Goal: Information Seeking & Learning: Learn about a topic

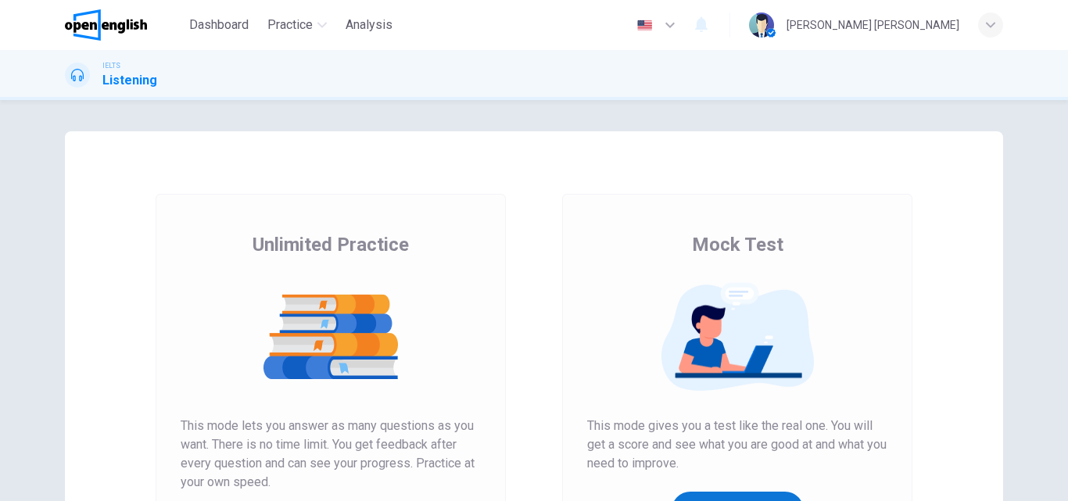
scroll to position [156, 0]
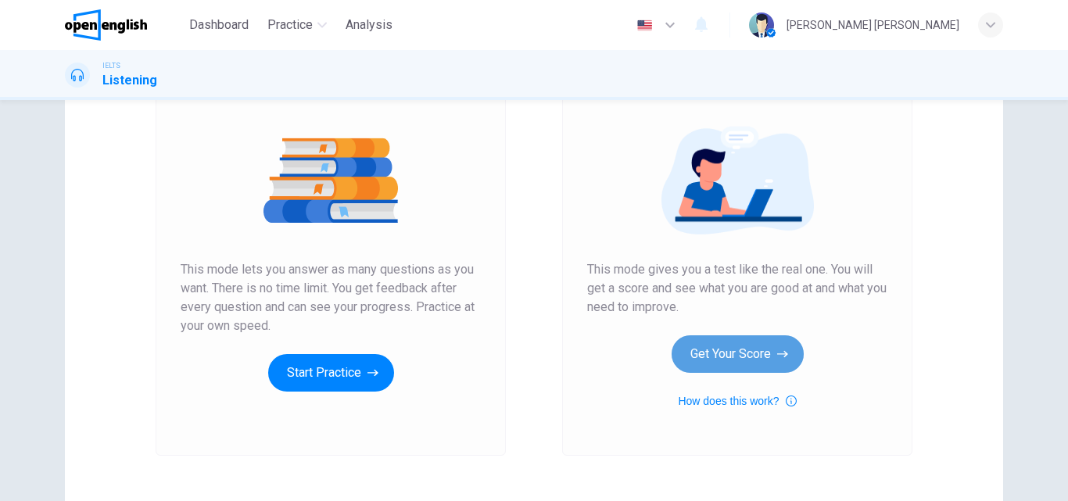
click at [755, 352] on button "Get Your Score" at bounding box center [738, 354] width 132 height 38
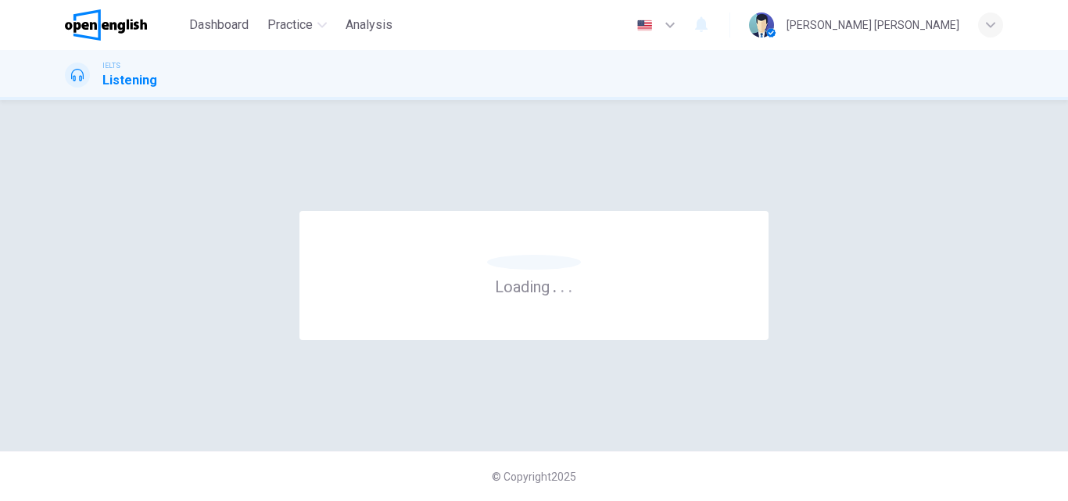
scroll to position [0, 0]
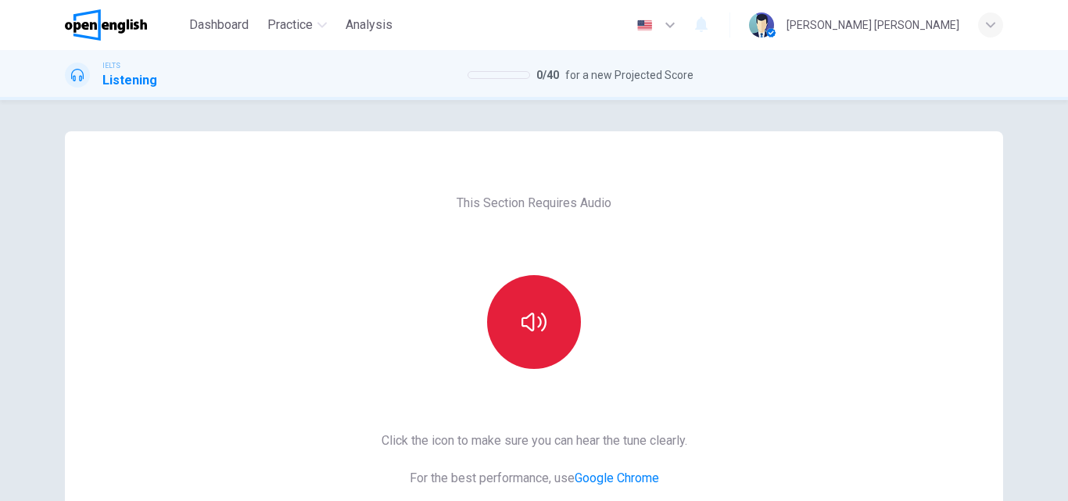
click at [566, 303] on button "button" at bounding box center [534, 322] width 94 height 94
click at [565, 304] on button "button" at bounding box center [534, 322] width 94 height 94
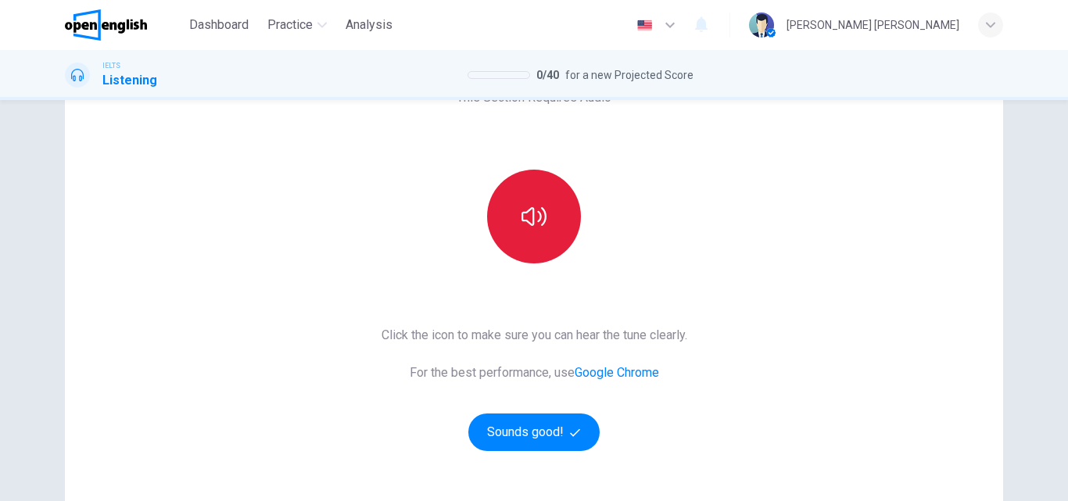
scroll to position [78, 0]
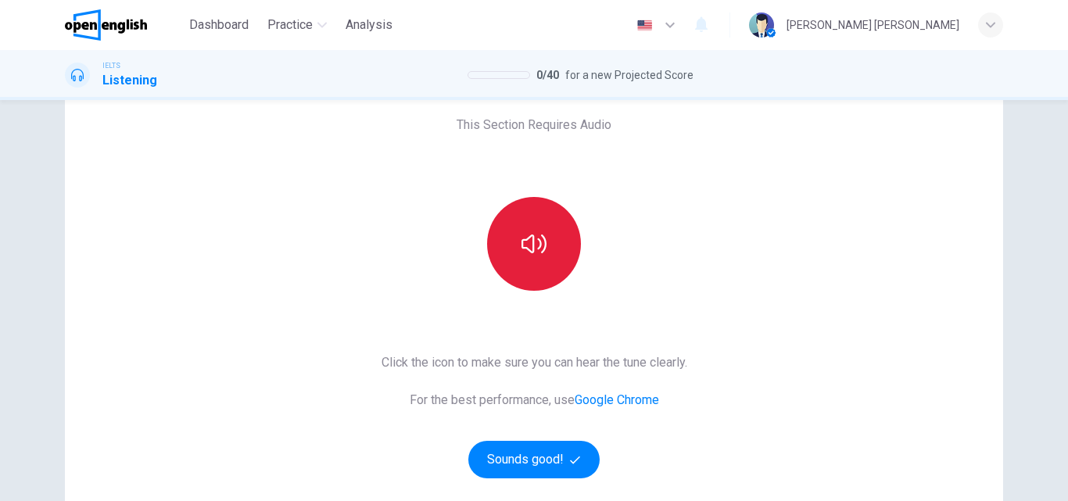
click at [522, 242] on icon "button" at bounding box center [534, 243] width 25 height 25
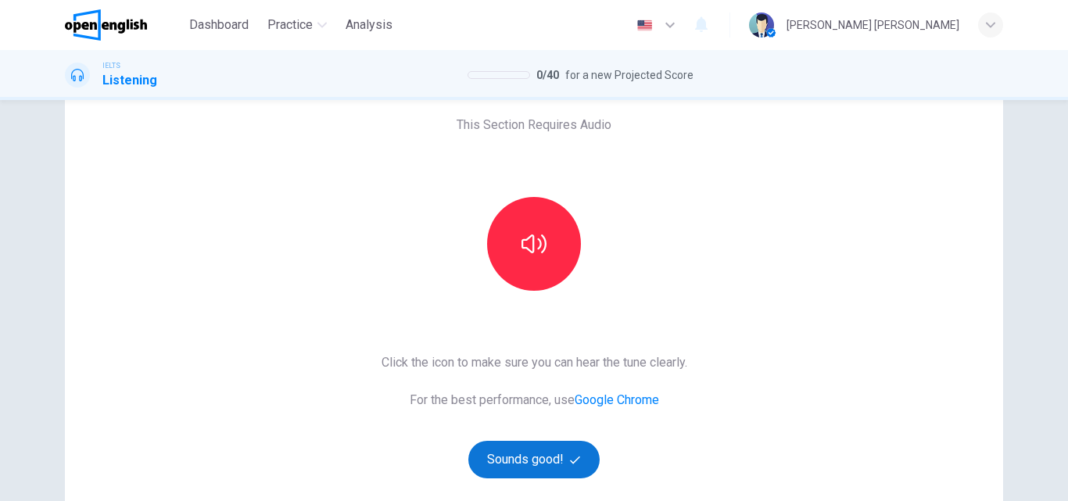
click at [518, 450] on button "Sounds good!" at bounding box center [533, 460] width 131 height 38
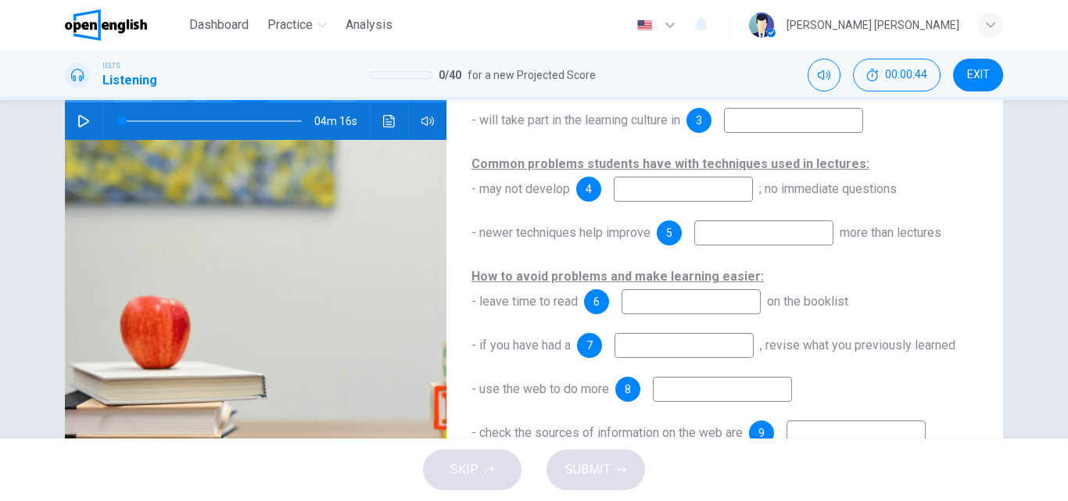
scroll to position [0, 0]
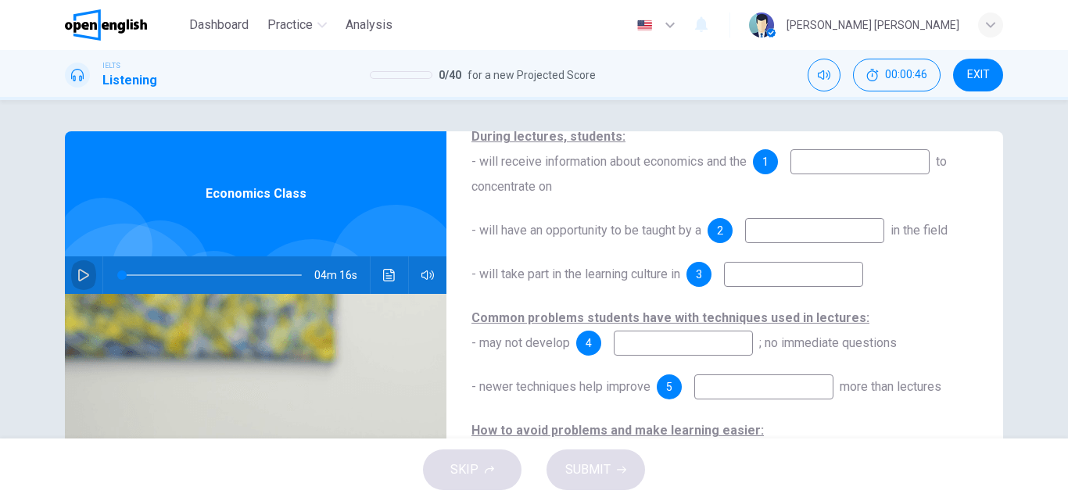
click at [87, 271] on button "button" at bounding box center [83, 275] width 25 height 38
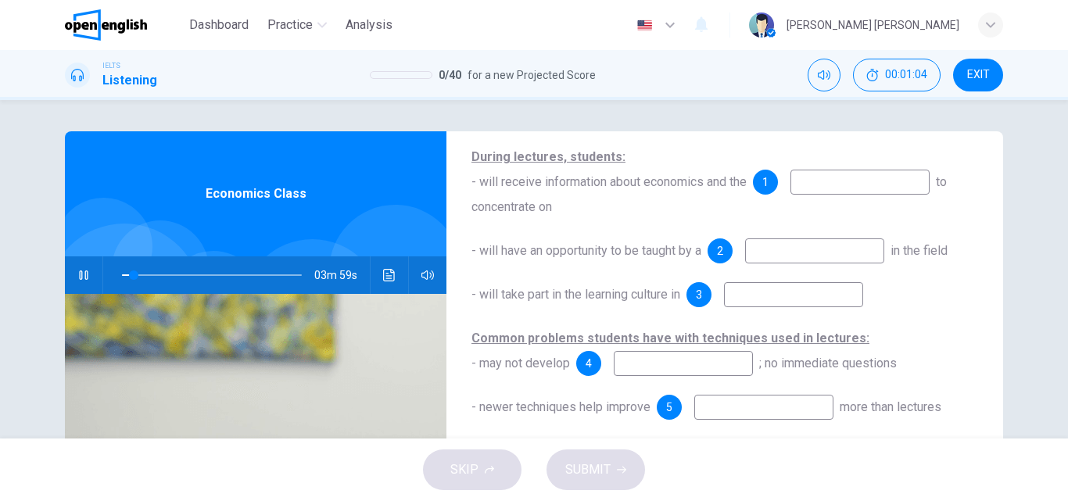
click at [939, 351] on div "During lectures, students: - will receive information about economics and the 1…" at bounding box center [724, 420] width 507 height 550
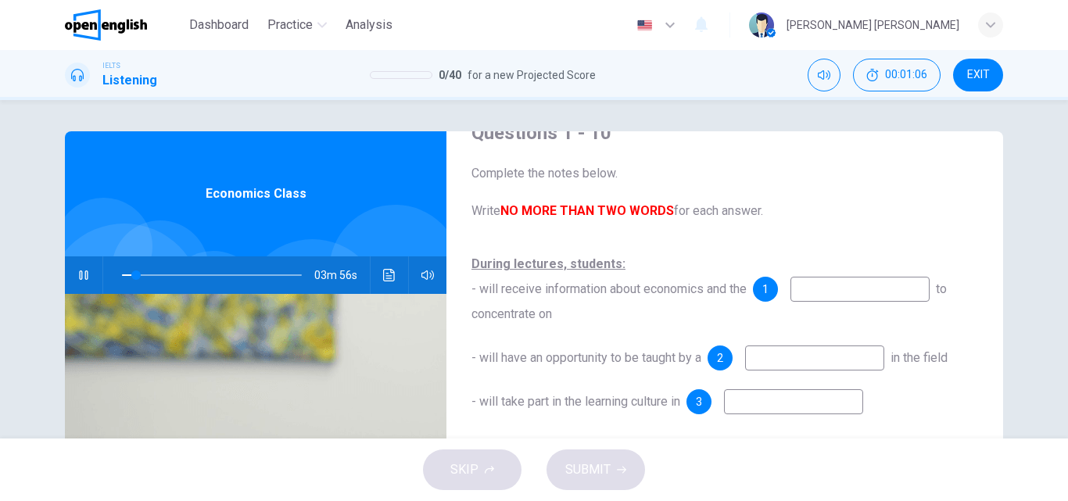
scroll to position [78, 0]
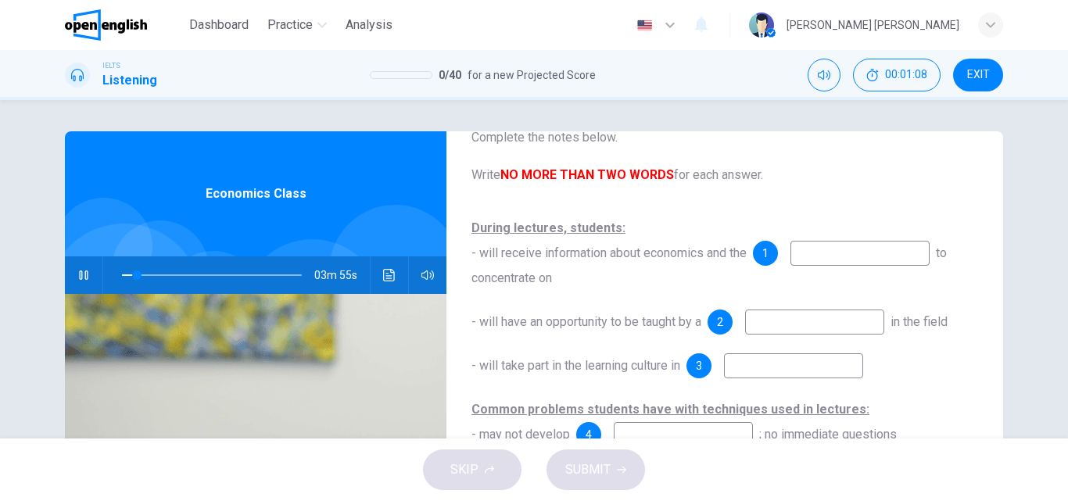
click at [826, 251] on input at bounding box center [859, 253] width 139 height 25
type input "**"
type input "****"
type input "**"
type input "*****"
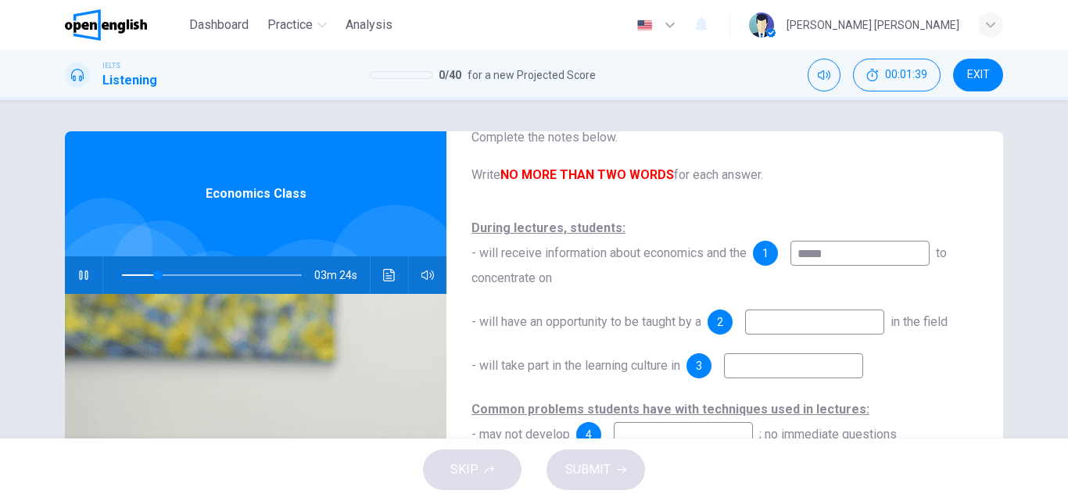
type input "**"
type input "******"
type input "**"
type input "********"
type input "**"
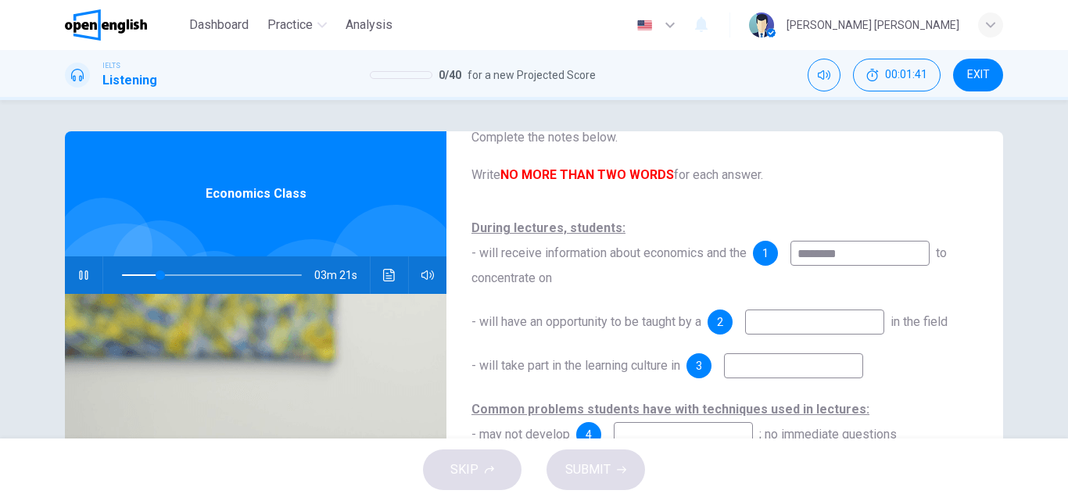
type input "*********"
type input "**"
type input "*********"
click at [774, 324] on input at bounding box center [814, 322] width 139 height 25
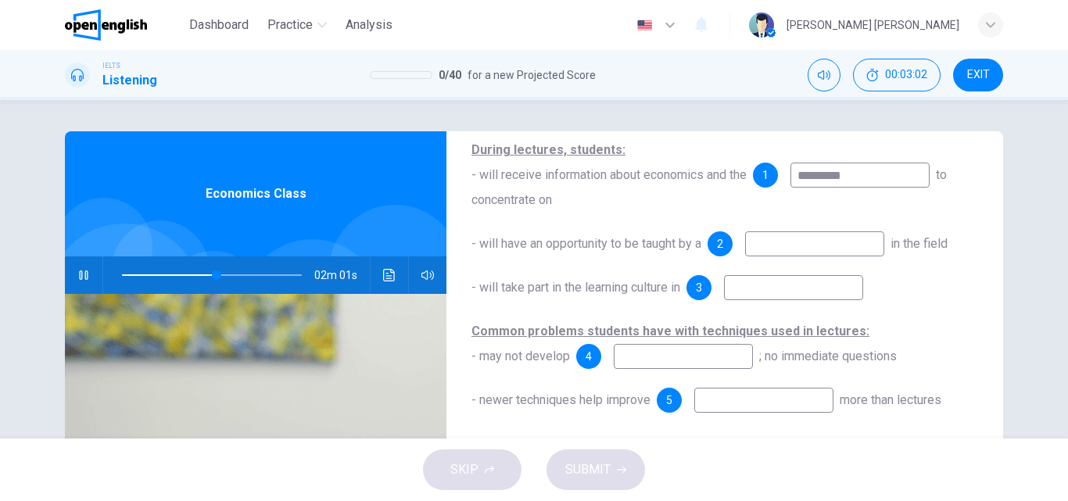
scroll to position [228, 0]
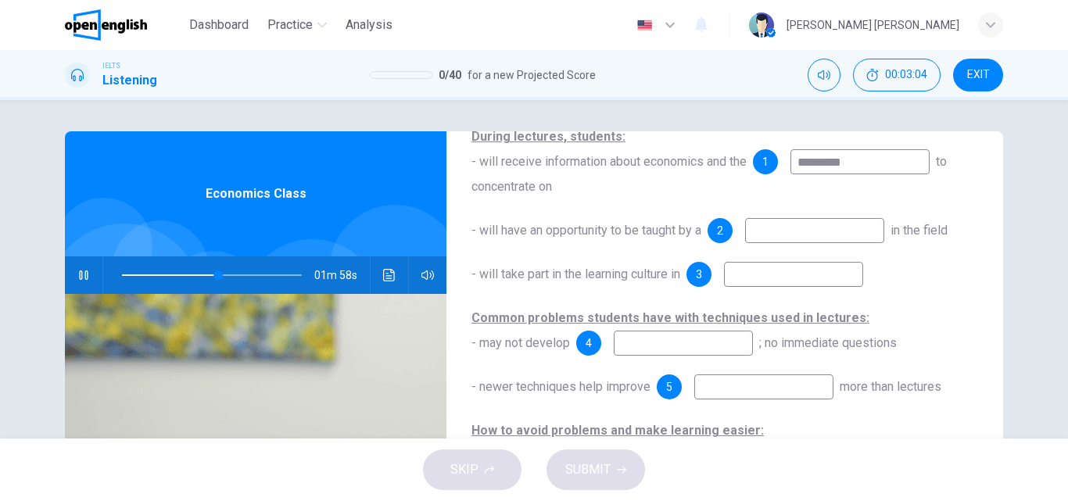
click at [929, 344] on div "During lectures, students: - will receive information about economics and the 1…" at bounding box center [724, 399] width 507 height 550
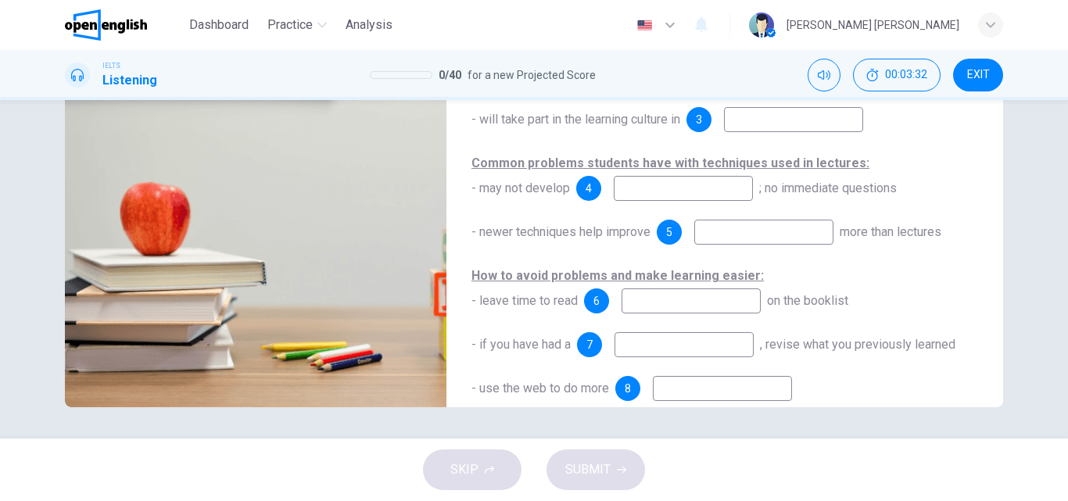
scroll to position [0, 0]
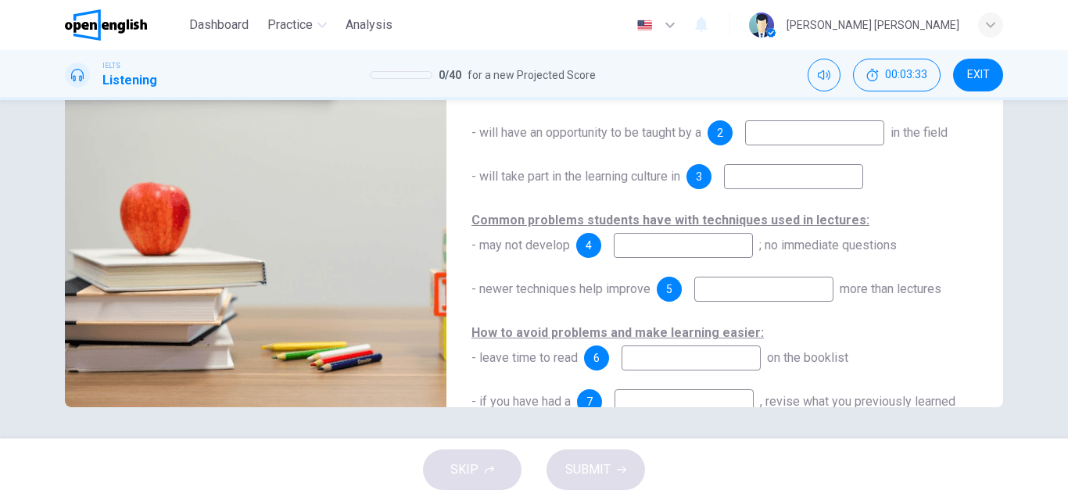
type input "**"
click at [973, 78] on span "EXIT" at bounding box center [978, 75] width 23 height 13
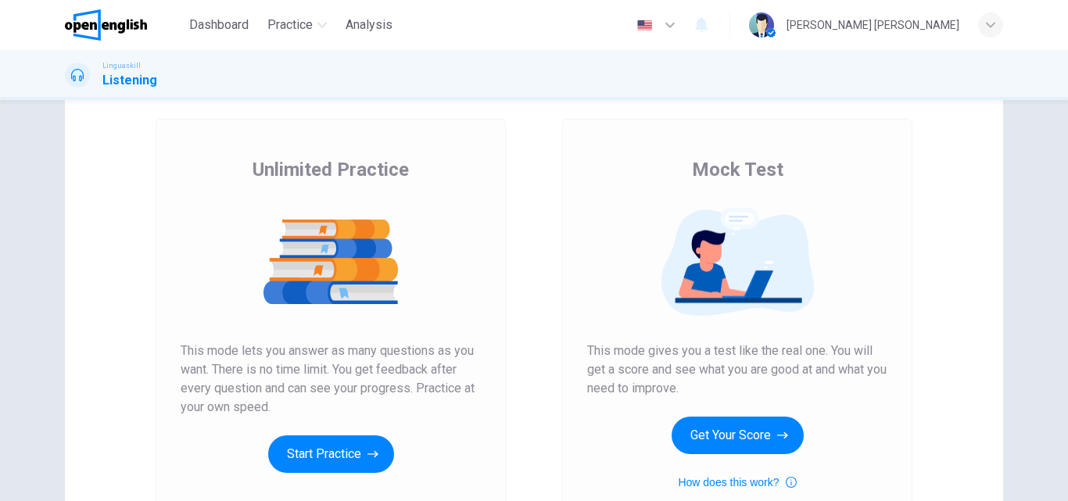
scroll to position [235, 0]
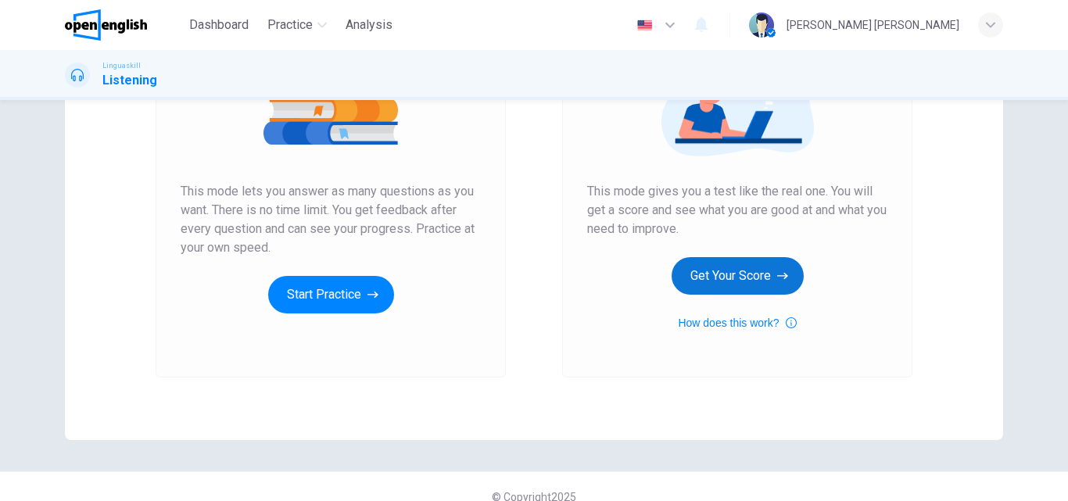
click at [716, 285] on button "Get Your Score" at bounding box center [738, 276] width 132 height 38
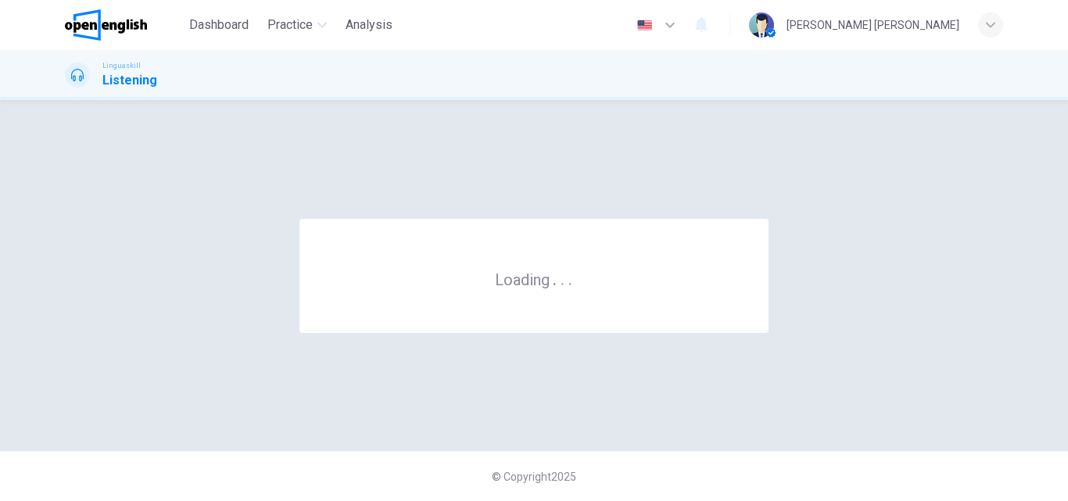
scroll to position [0, 0]
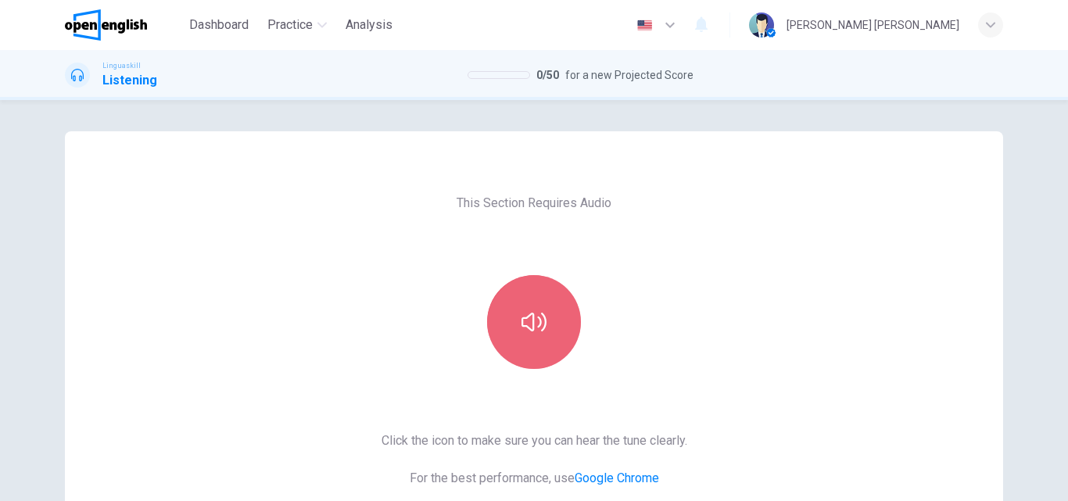
click at [529, 333] on icon "button" at bounding box center [534, 322] width 25 height 25
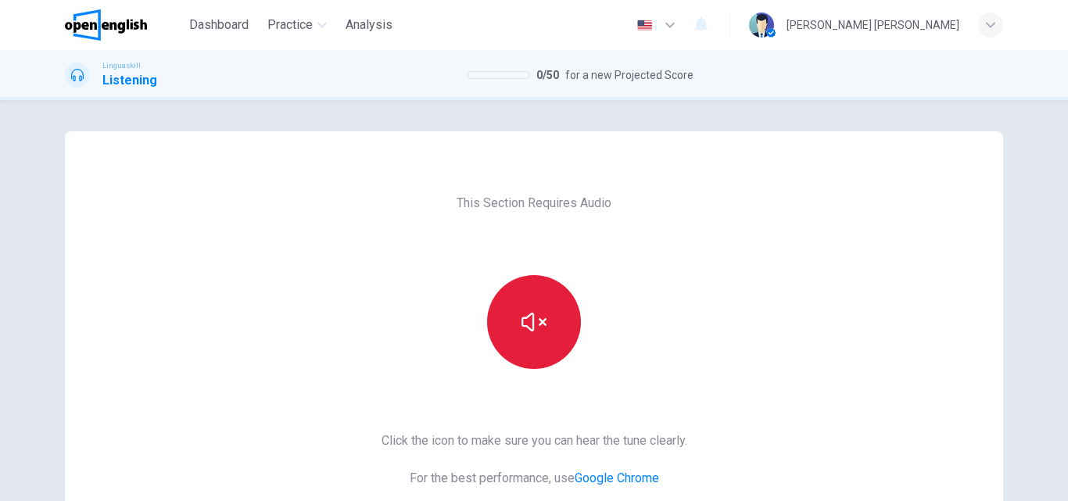
click at [529, 333] on icon "button" at bounding box center [534, 322] width 25 height 25
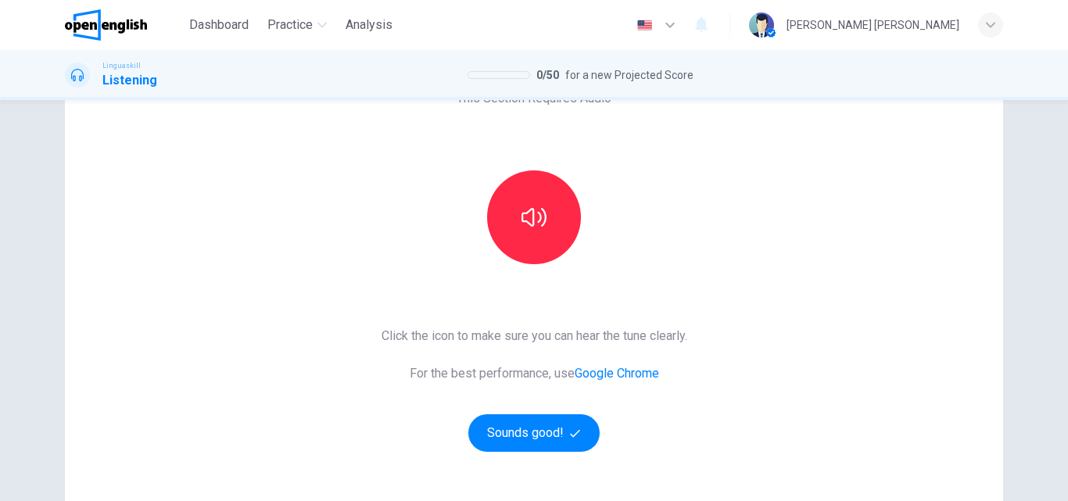
scroll to position [235, 0]
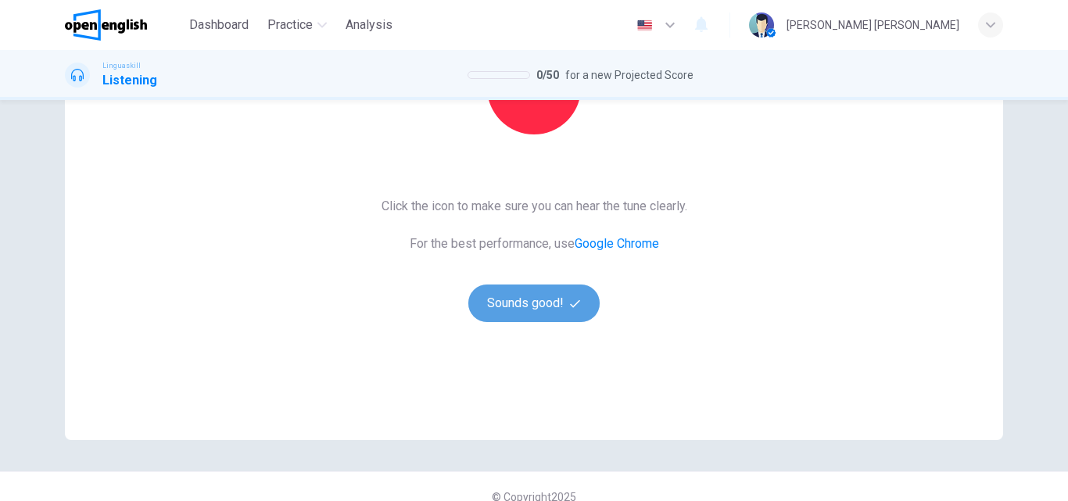
click at [536, 318] on button "Sounds good!" at bounding box center [533, 304] width 131 height 38
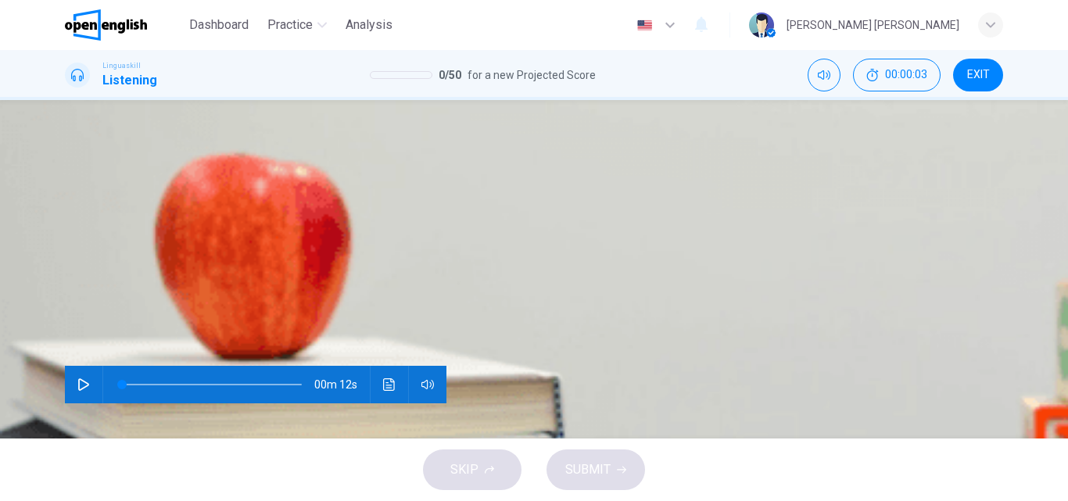
scroll to position [78, 0]
click at [81, 378] on icon "button" at bounding box center [83, 384] width 11 height 13
type input "*"
click at [184, 213] on button "B Italian food" at bounding box center [157, 226] width 54 height 27
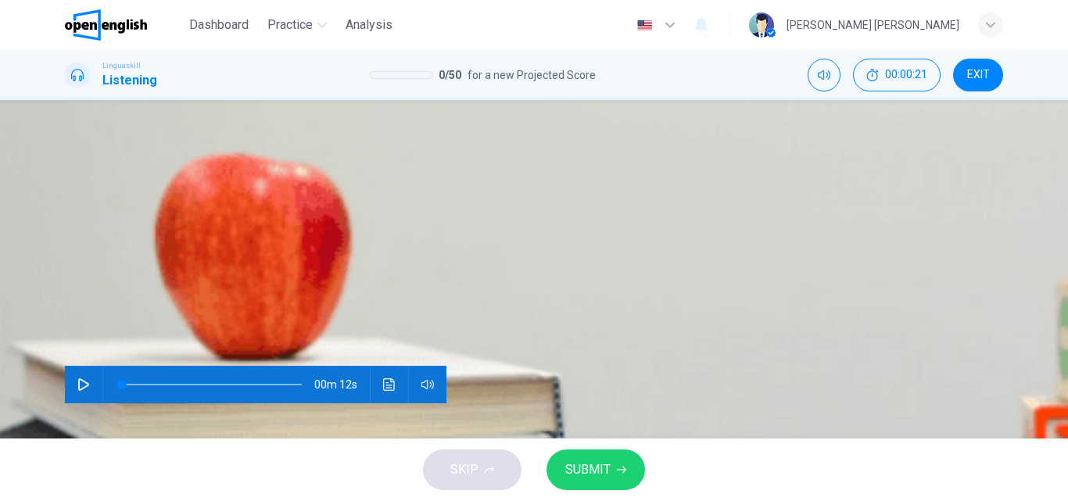
click at [598, 451] on button "SUBMIT" at bounding box center [596, 470] width 99 height 41
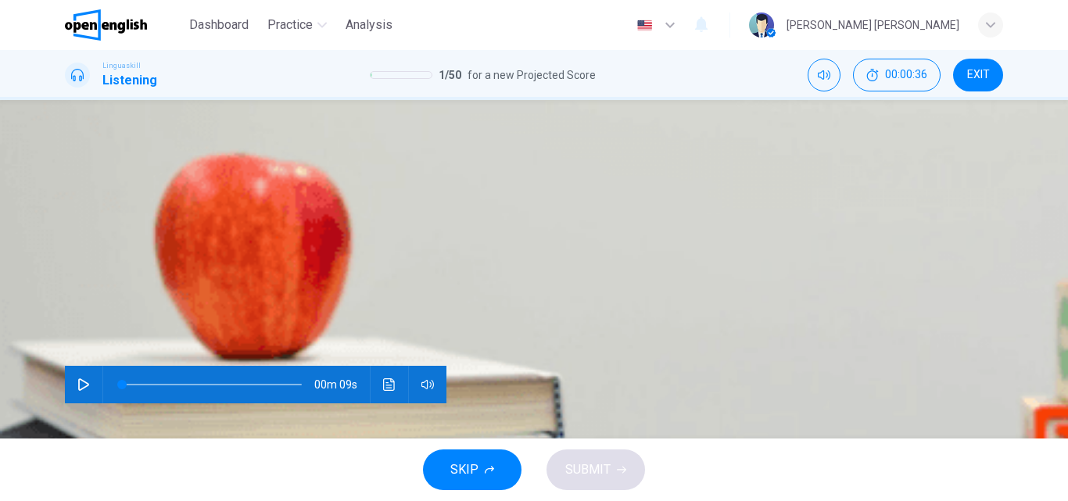
scroll to position [156, 0]
click at [81, 378] on icon "button" at bounding box center [83, 384] width 11 height 13
click at [71, 366] on button "button" at bounding box center [83, 385] width 25 height 38
click at [135, 239] on button "C 3pm" at bounding box center [123, 226] width 23 height 27
click at [592, 461] on span "SUBMIT" at bounding box center [587, 470] width 45 height 22
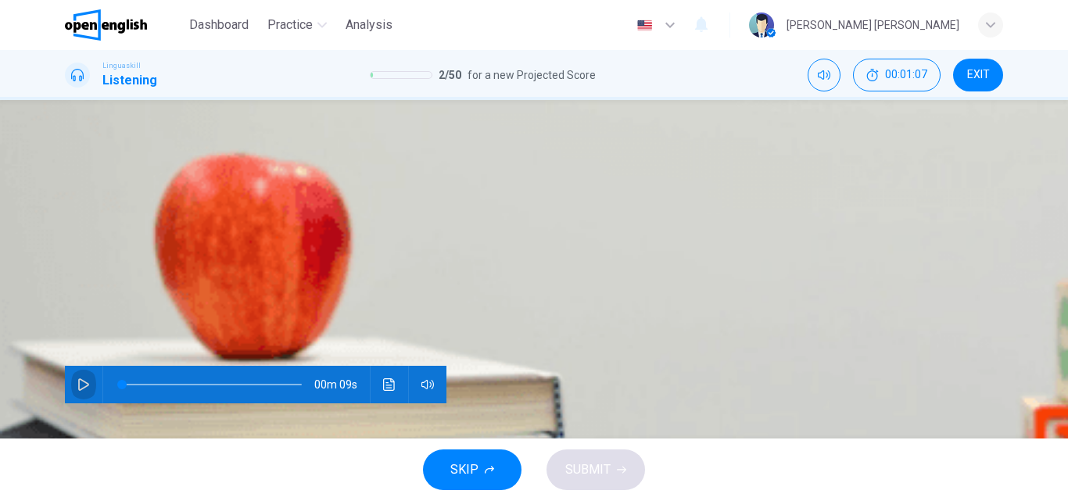
click at [87, 366] on button "button" at bounding box center [83, 385] width 25 height 38
type input "*"
click at [107, 239] on button "A 3:00 PM" at bounding box center [86, 226] width 42 height 27
click at [599, 468] on span "SUBMIT" at bounding box center [587, 470] width 45 height 22
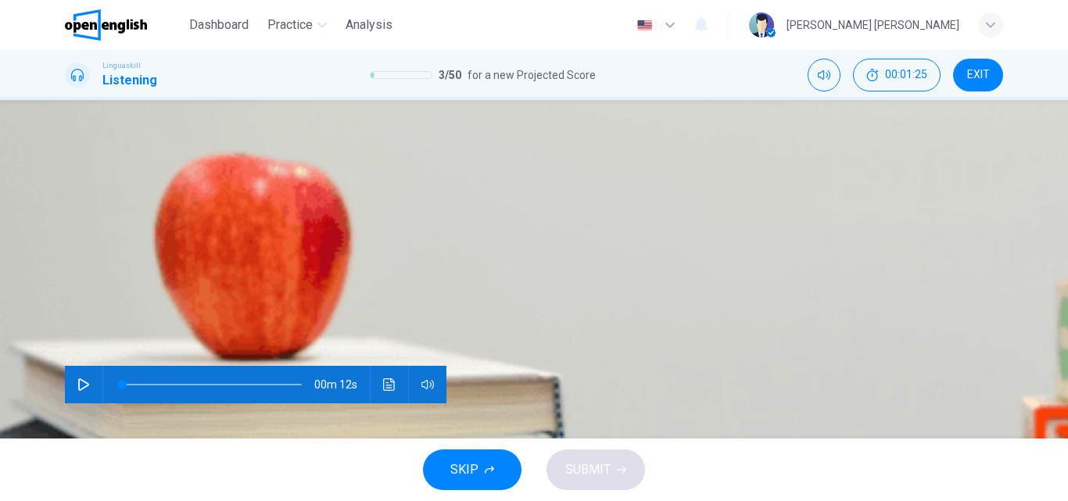
click at [71, 366] on button "button" at bounding box center [83, 385] width 25 height 38
click at [224, 238] on span "Watercolors" at bounding box center [196, 232] width 56 height 12
click at [590, 474] on span "SUBMIT" at bounding box center [587, 470] width 45 height 22
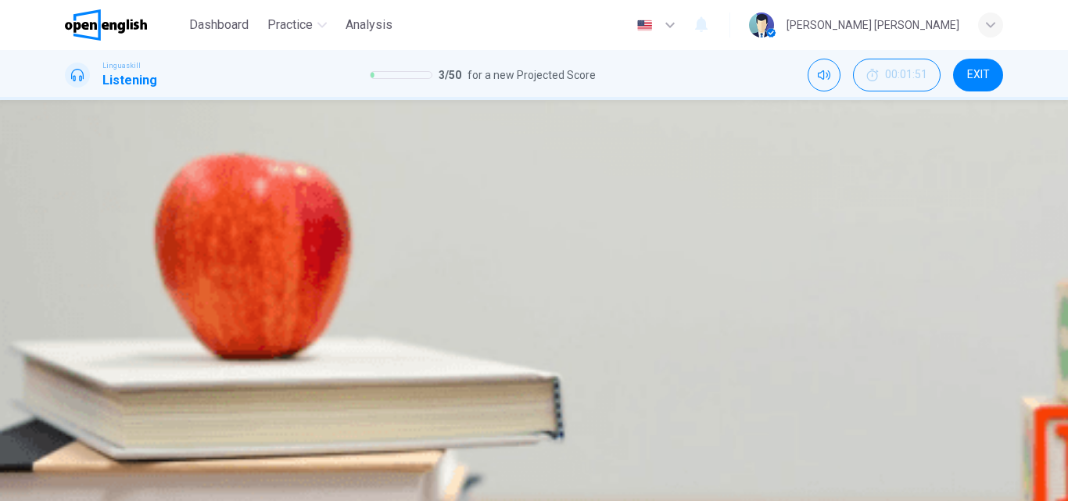
type input "**"
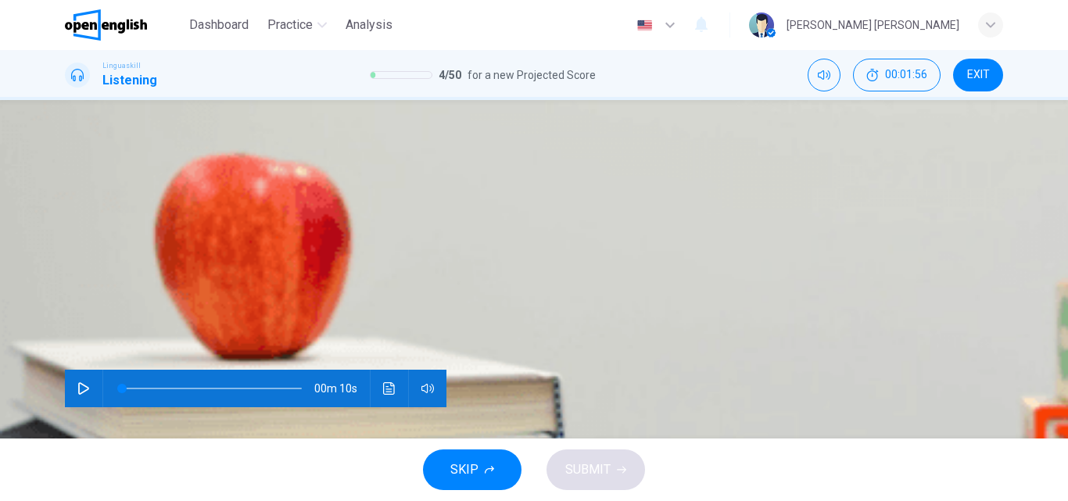
click at [77, 382] on icon "button" at bounding box center [83, 388] width 13 height 13
click at [429, 239] on img "button" at bounding box center [369, 179] width 119 height 119
click at [66, 370] on div "00m 10s" at bounding box center [256, 389] width 382 height 38
click at [77, 382] on icon "button" at bounding box center [83, 388] width 13 height 13
click at [606, 465] on span "SUBMIT" at bounding box center [587, 470] width 45 height 22
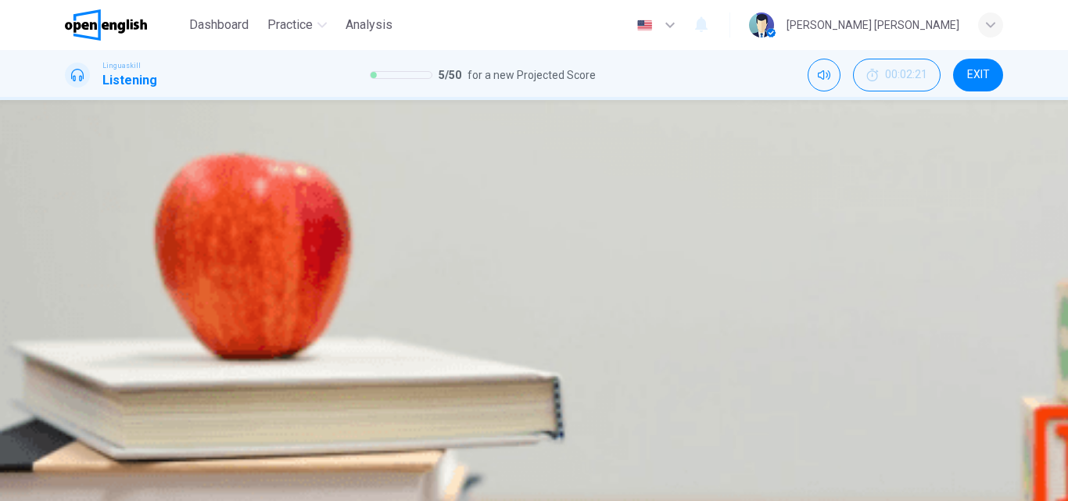
type input "*"
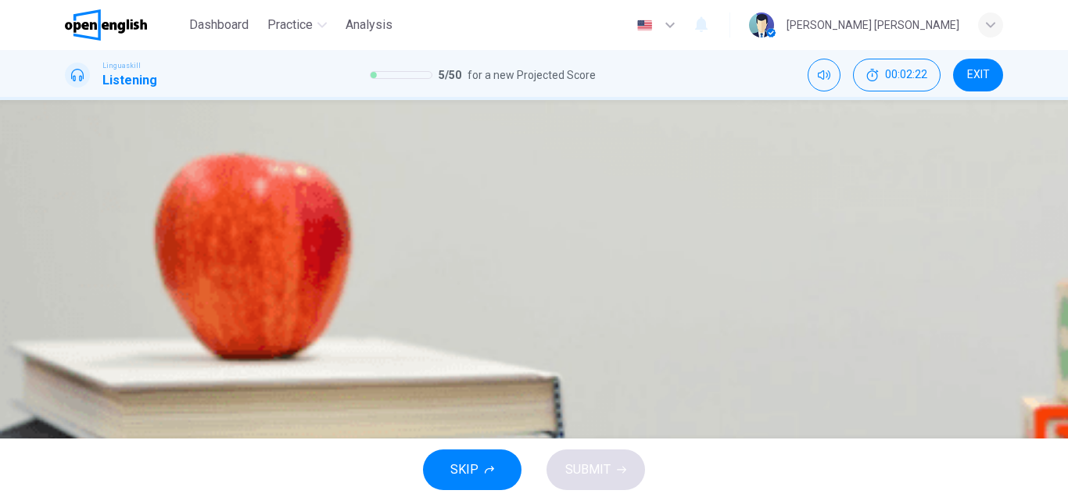
drag, startPoint x: 493, startPoint y: 198, endPoint x: 812, endPoint y: 197, distance: 319.8
click at [491, 197] on span "What does biodiversity encompass according to [PERSON_NAME]?" at bounding box center [306, 202] width 370 height 15
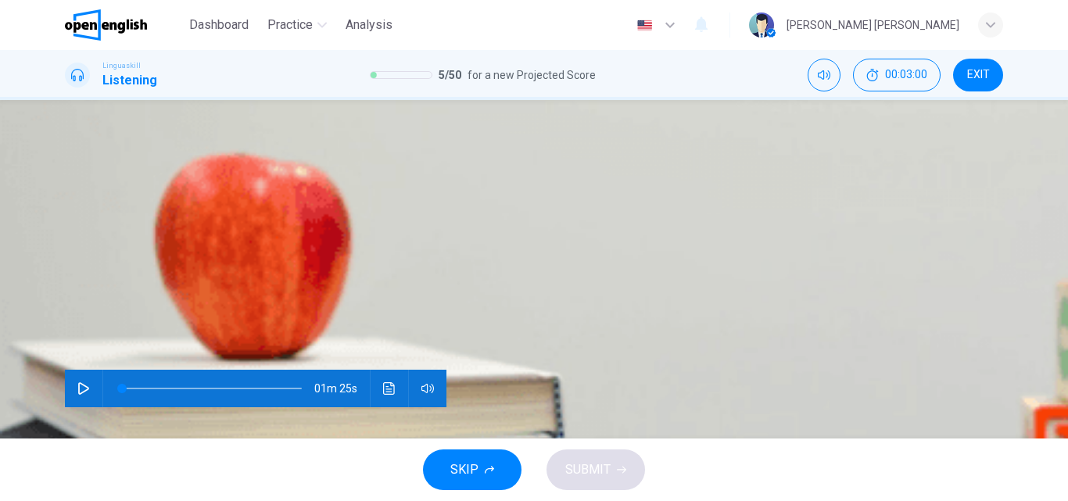
scroll to position [0, 0]
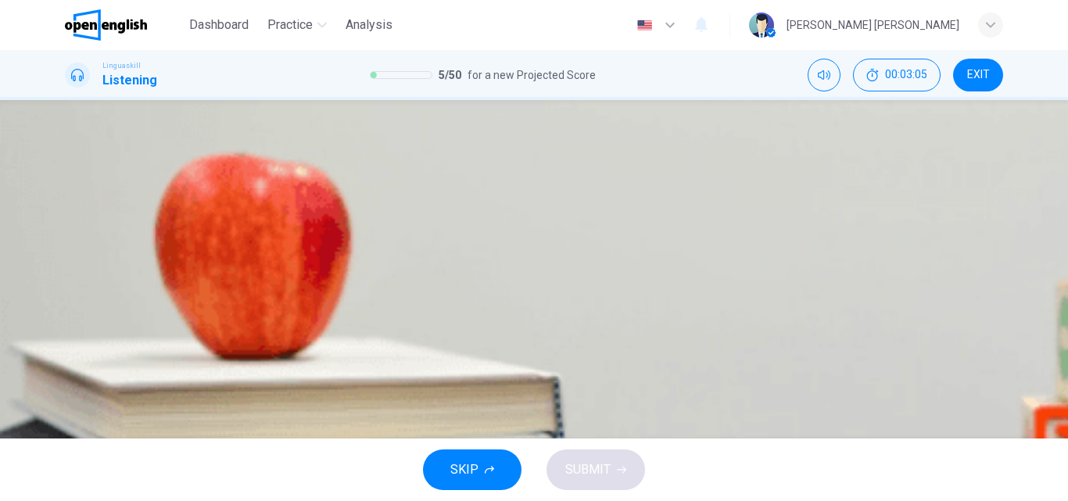
click at [392, 238] on span "Variety of life and ecological roles" at bounding box center [314, 232] width 155 height 12
click at [472, 285] on span "They act as primary pollinators" at bounding box center [402, 279] width 142 height 12
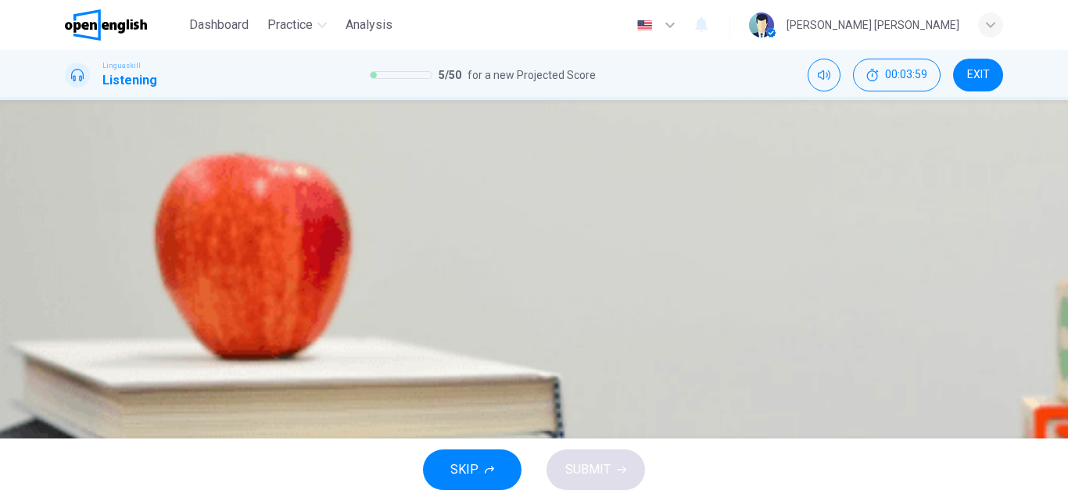
scroll to position [675, 0]
click at [224, 367] on span "Human activities like deforestation" at bounding box center [145, 373] width 158 height 12
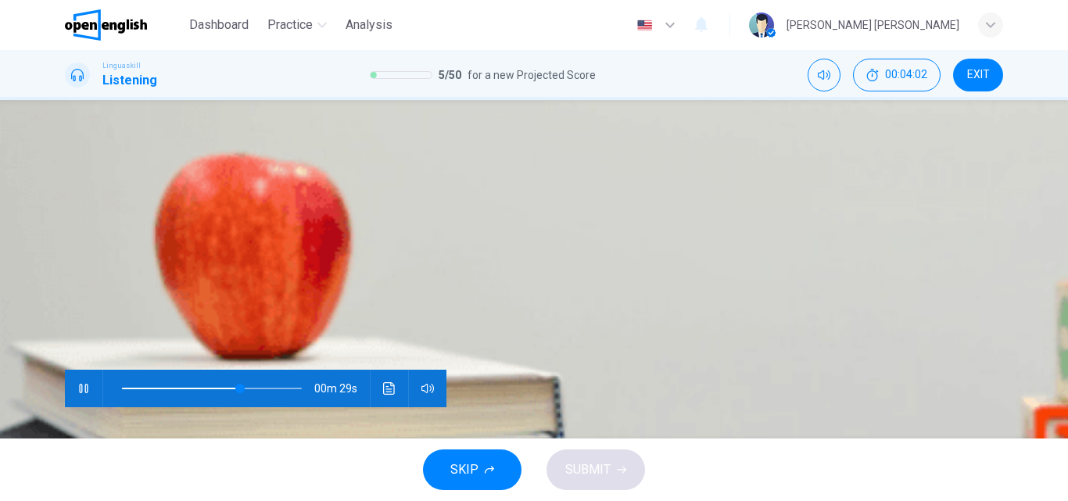
scroll to position [267, 0]
click at [486, 242] on span "Reducing waste and supporting sustainable products" at bounding box center [364, 236] width 245 height 12
type input "*"
click at [182, 148] on span "More urban development" at bounding box center [124, 142] width 116 height 12
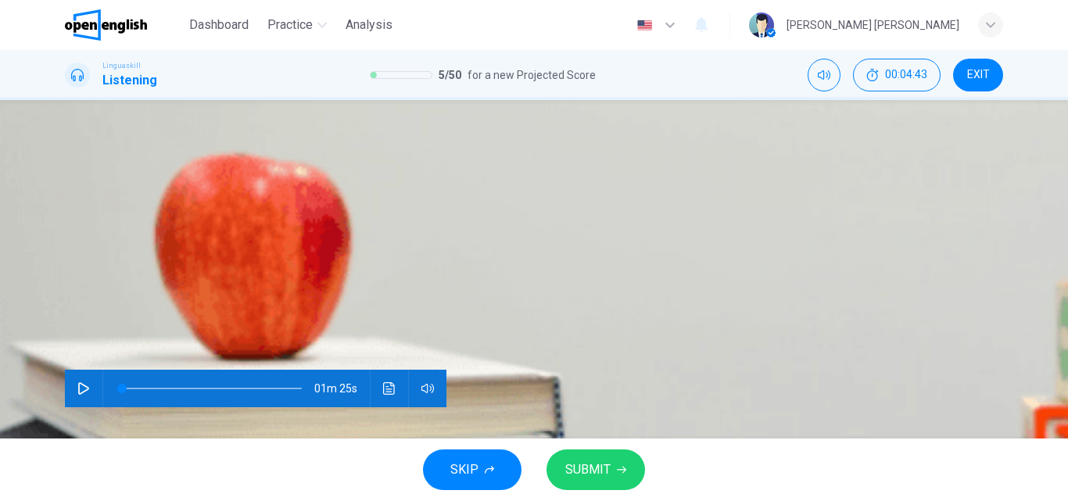
click at [600, 470] on span "SUBMIT" at bounding box center [587, 470] width 45 height 22
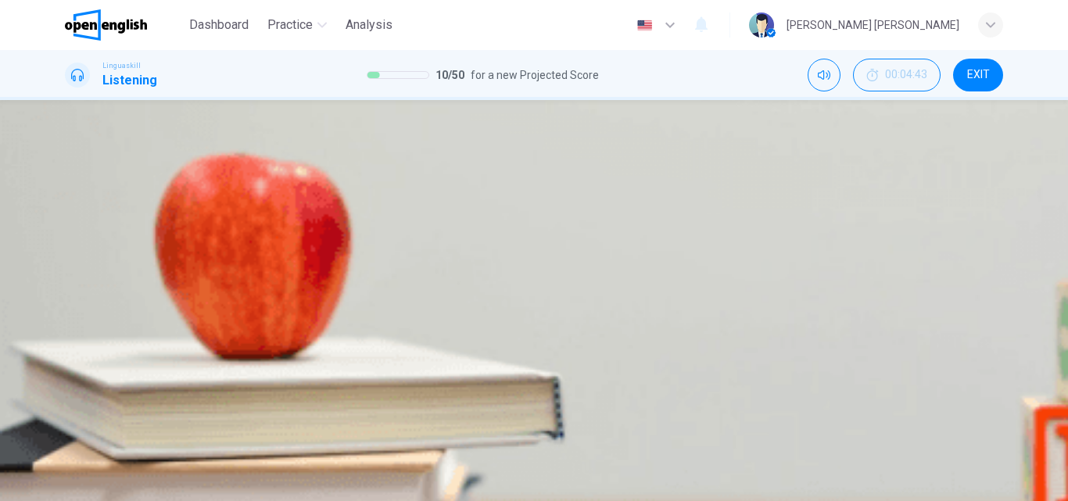
scroll to position [675, 0]
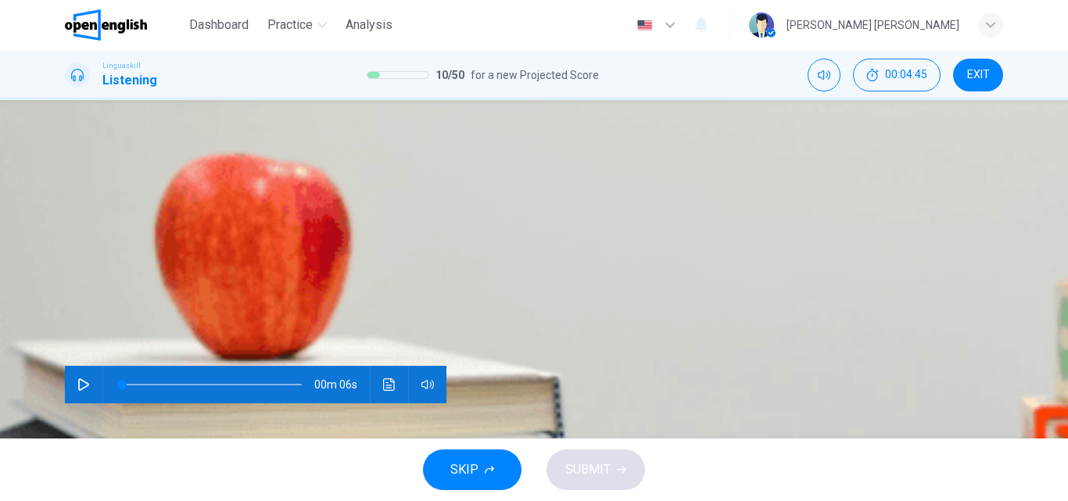
scroll to position [156, 0]
click at [77, 378] on icon "button" at bounding box center [83, 384] width 13 height 13
type input "*"
click at [224, 239] on button "C Cook pasta" at bounding box center [196, 226] width 56 height 27
click at [599, 458] on button "SUBMIT" at bounding box center [596, 470] width 99 height 41
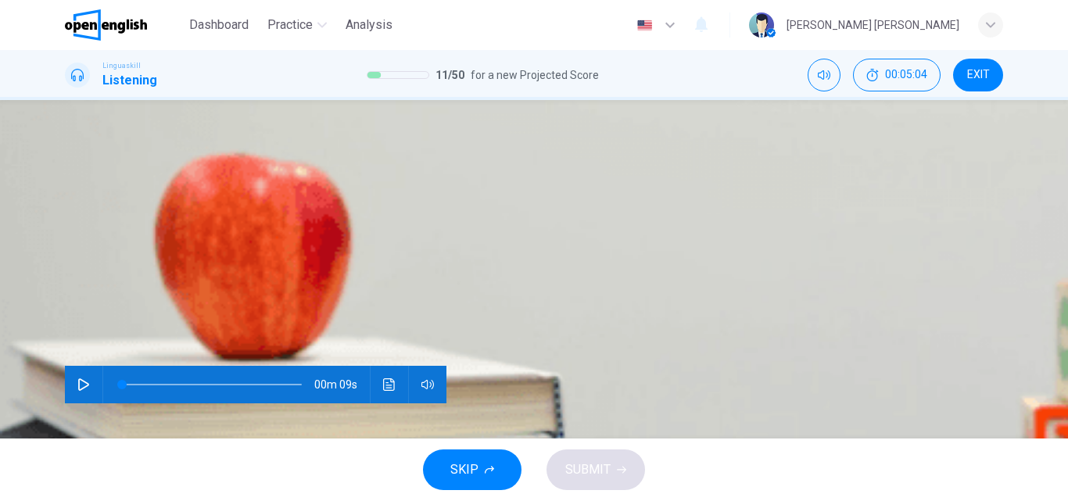
scroll to position [86, 0]
click at [84, 378] on icon "button" at bounding box center [83, 384] width 13 height 13
type input "*"
click at [287, 238] on span "[GEOGRAPHIC_DATA]" at bounding box center [232, 232] width 109 height 12
click at [600, 475] on span "SUBMIT" at bounding box center [587, 470] width 45 height 22
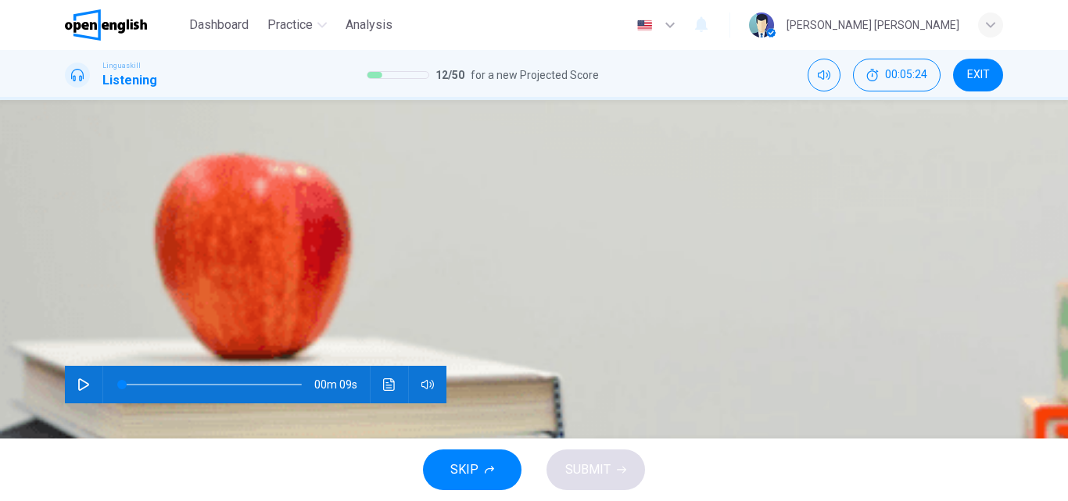
scroll to position [117, 0]
click at [78, 378] on icon "button" at bounding box center [83, 384] width 11 height 13
type input "*"
click at [153, 238] on span "A comedy" at bounding box center [130, 232] width 46 height 12
click at [591, 463] on span "SUBMIT" at bounding box center [587, 470] width 45 height 22
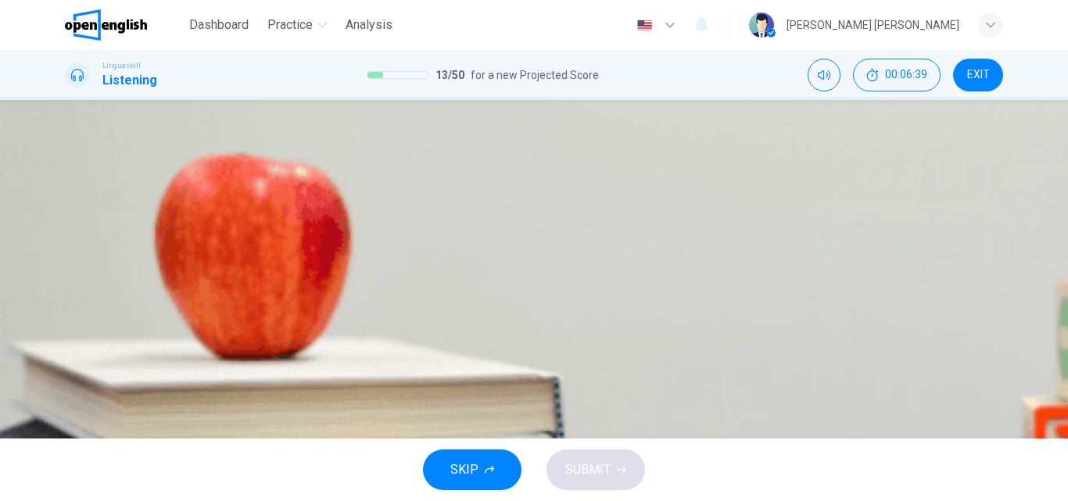
scroll to position [0, 0]
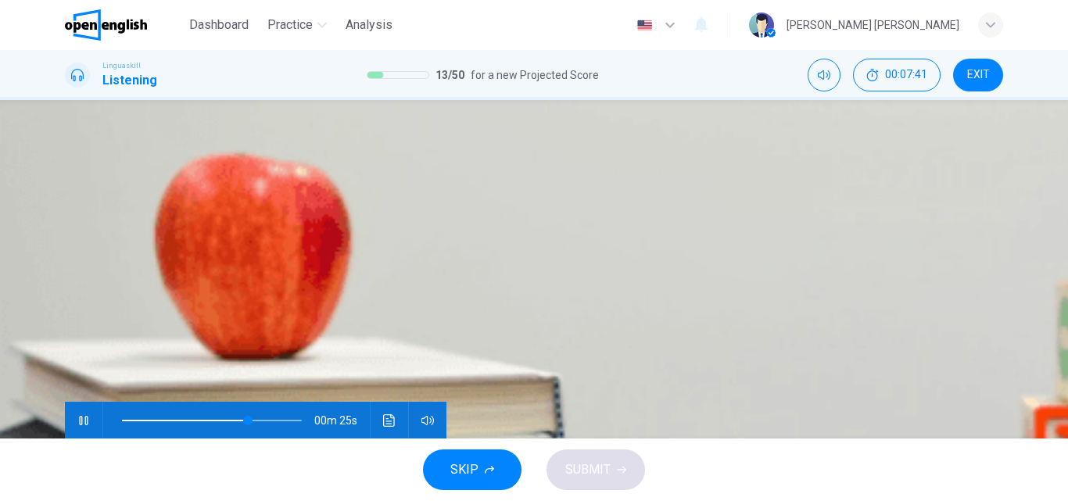
scroll to position [485, 0]
click at [287, 180] on span "[GEOGRAPHIC_DATA]" at bounding box center [232, 174] width 109 height 12
click at [381, 228] on button "C Pollution and traffic due to cars" at bounding box center [308, 215] width 146 height 27
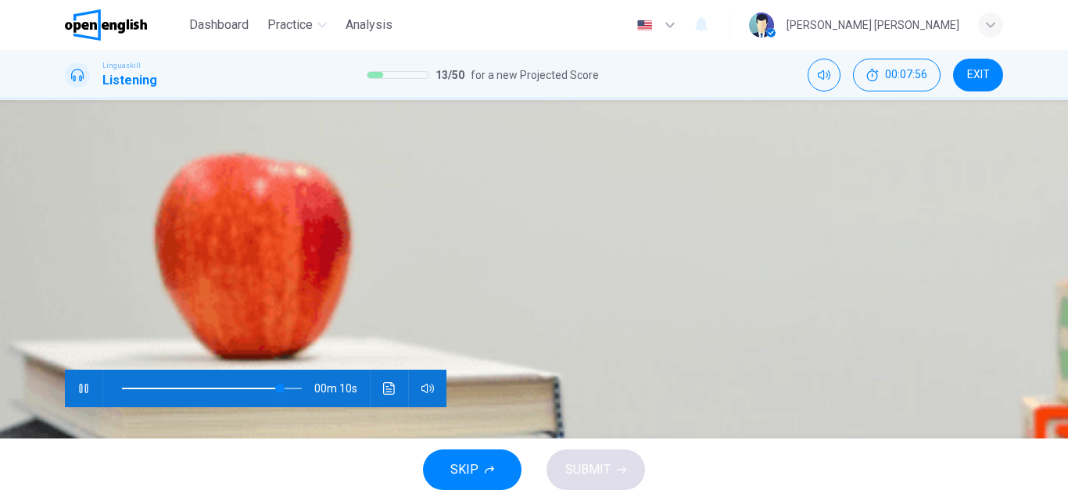
scroll to position [249, 0]
click at [262, 242] on span "To balance development and sustainability" at bounding box center [163, 236] width 195 height 12
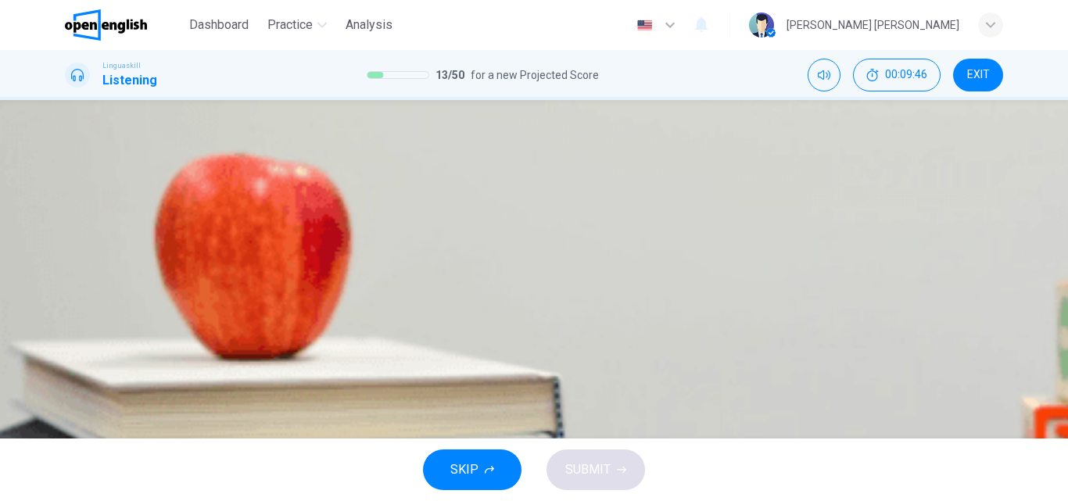
scroll to position [0, 0]
click at [365, 238] on span "How urbanization can impact city life" at bounding box center [280, 232] width 169 height 12
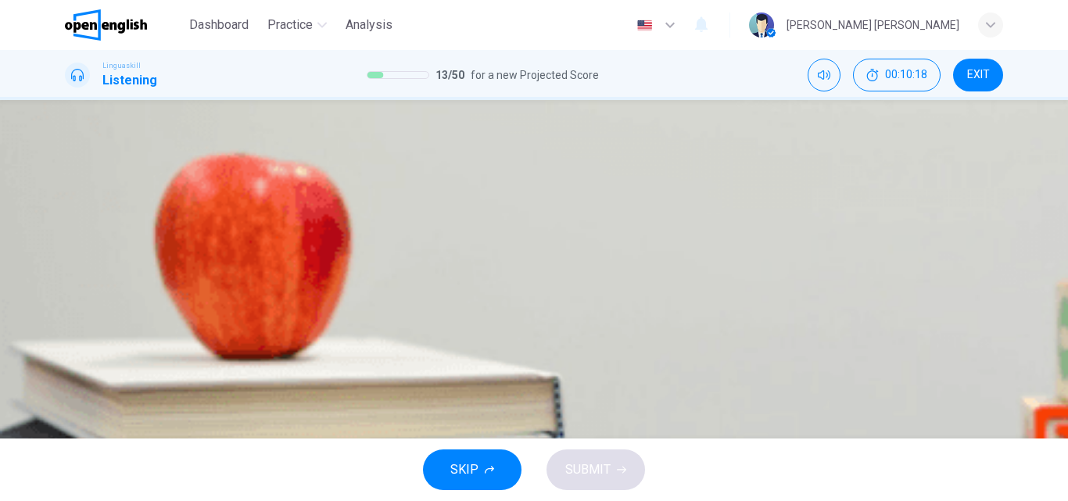
click at [561, 285] on span "Useful for recreation and mental health" at bounding box center [471, 279] width 180 height 12
click at [584, 482] on button "SUBMIT" at bounding box center [596, 470] width 99 height 41
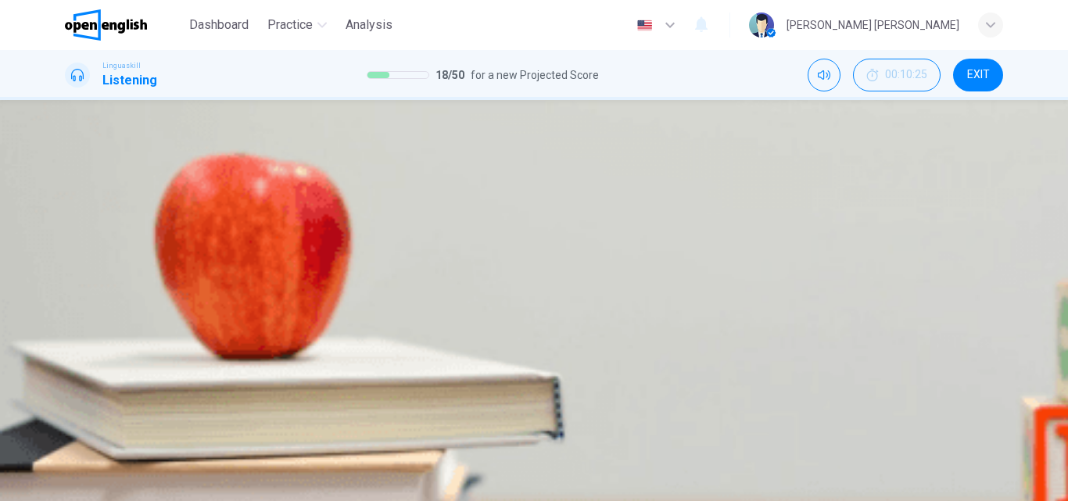
type input "**"
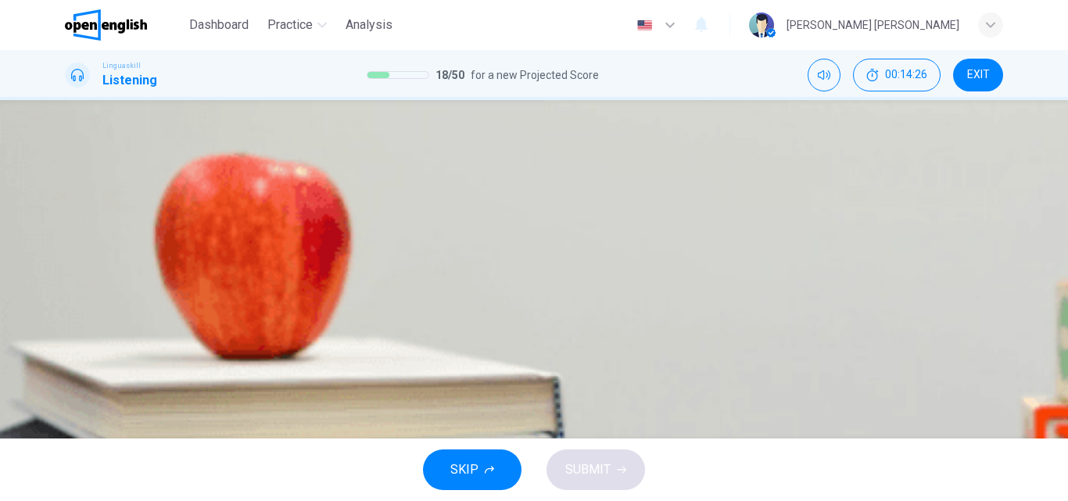
click at [384, 238] on span "The evolution of online education" at bounding box center [307, 232] width 153 height 12
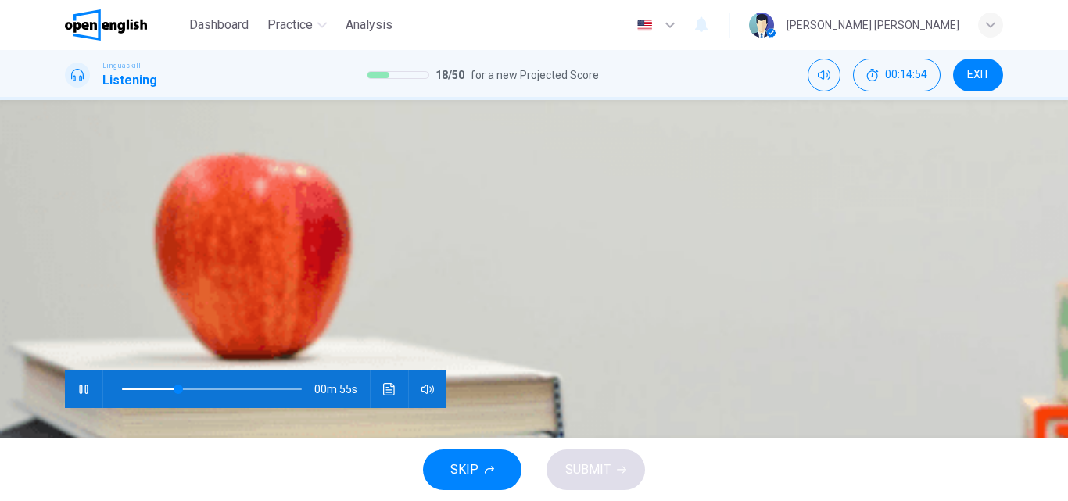
scroll to position [210, 0]
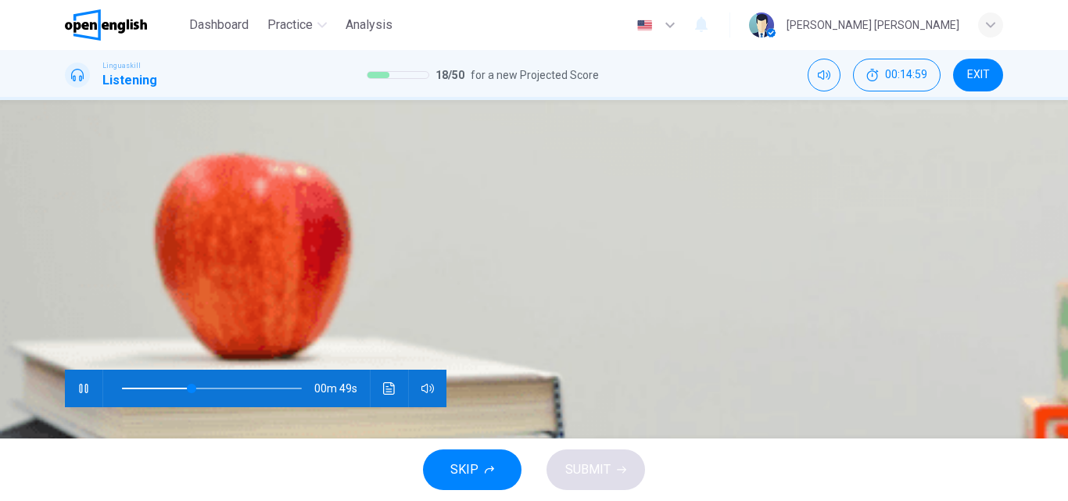
click at [343, 82] on span "Removing geographical barriers" at bounding box center [269, 76] width 148 height 12
click at [217, 129] on span "Maintaining student engagement" at bounding box center [141, 123] width 151 height 12
click at [460, 176] on span "It accelerated the growth of online education" at bounding box center [357, 170] width 205 height 12
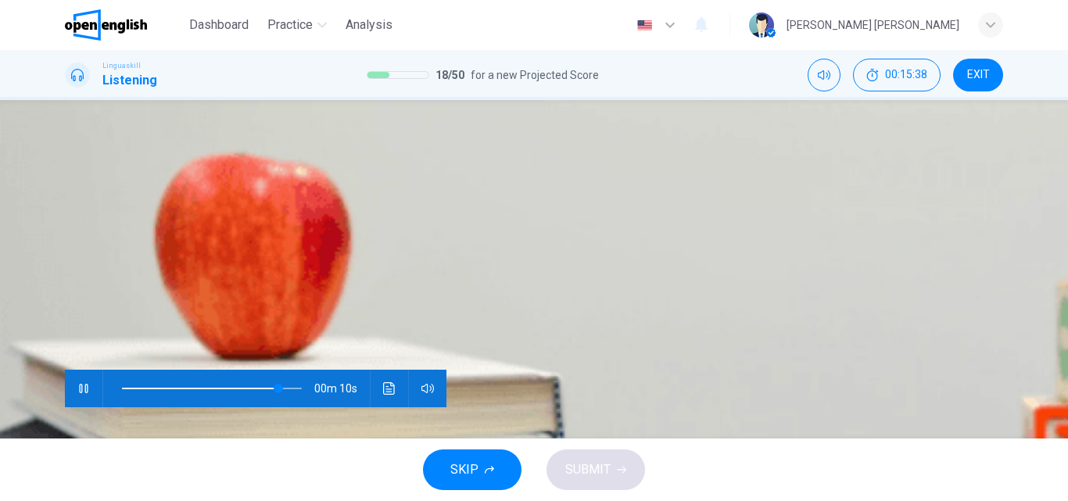
scroll to position [675, 0]
click at [448, 223] on span "A hybrid model of traditional and online methods" at bounding box center [336, 217] width 223 height 12
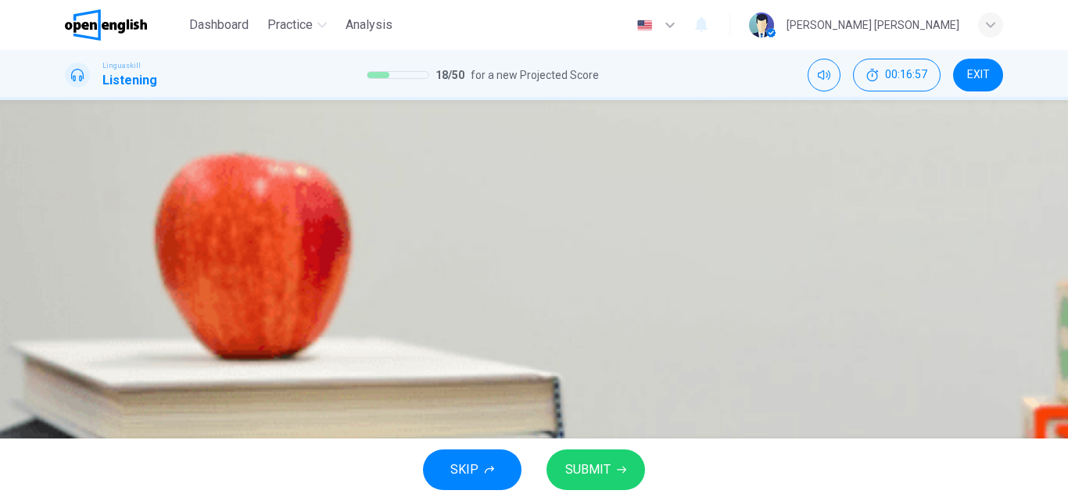
scroll to position [0, 0]
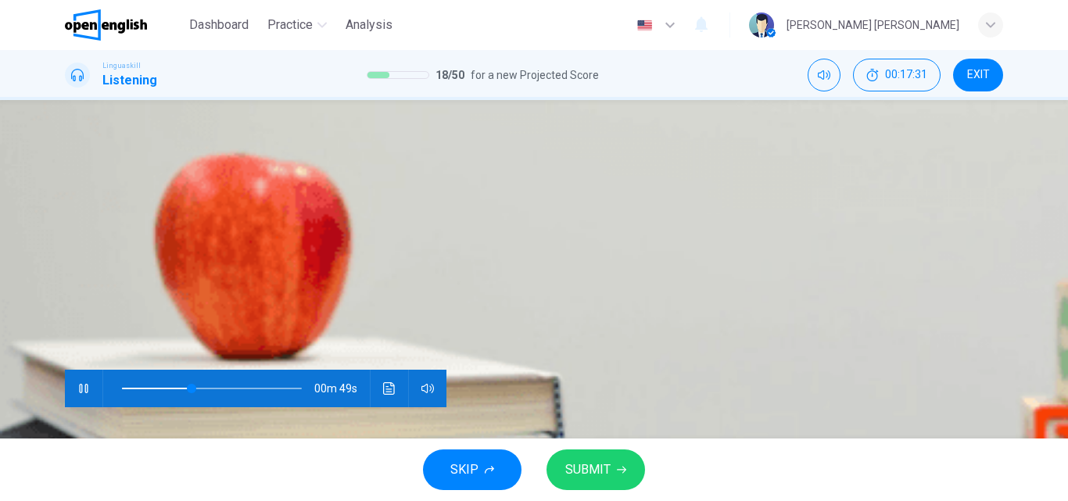
scroll to position [267, 0]
click at [571, 481] on button "SUBMIT" at bounding box center [596, 470] width 99 height 41
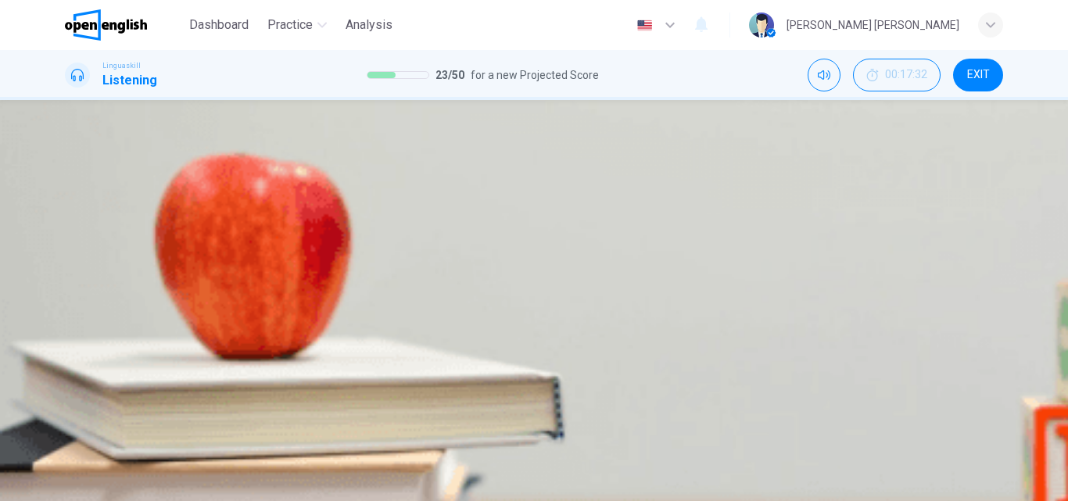
type input "**"
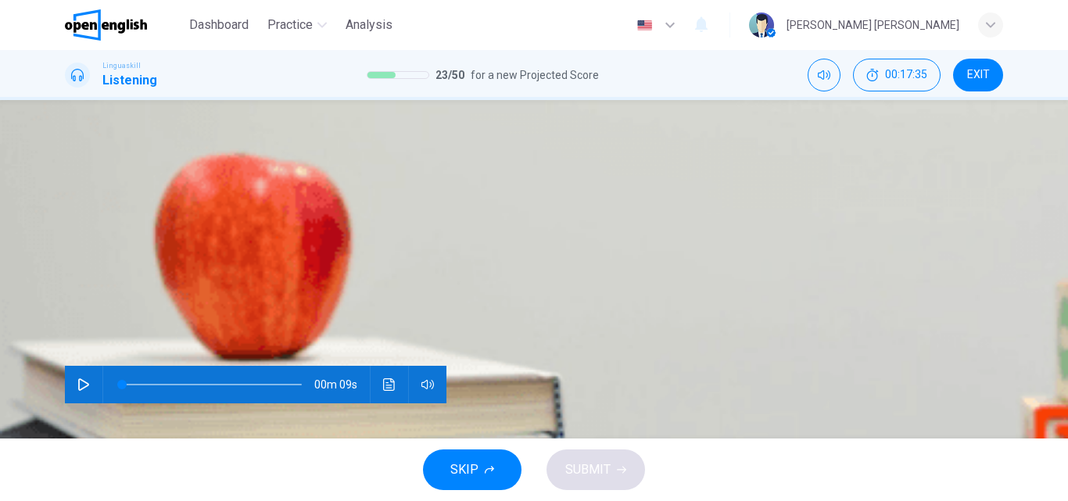
scroll to position [0, 0]
click at [77, 378] on icon "button" at bounding box center [83, 384] width 13 height 13
click at [249, 238] on span "Going to the beach" at bounding box center [204, 232] width 88 height 12
type input "*"
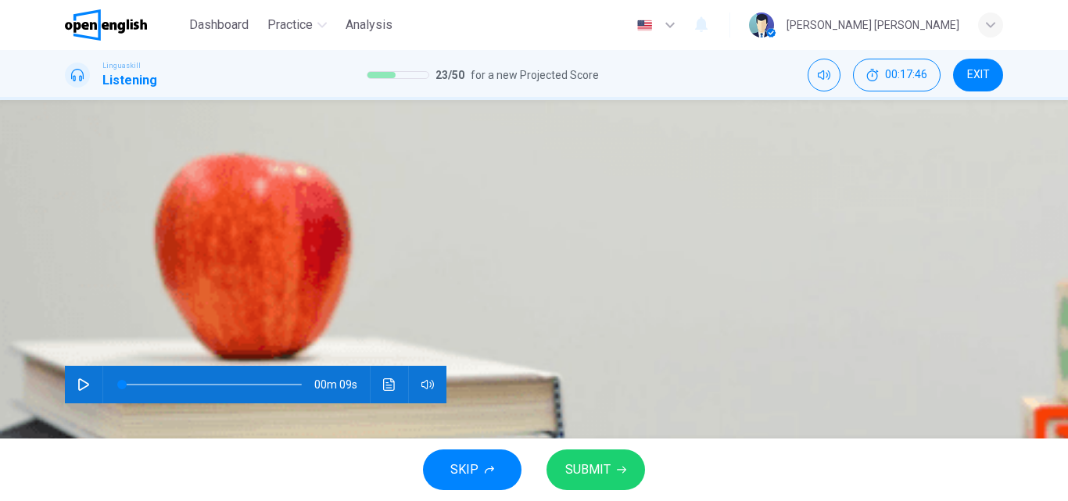
click at [579, 459] on span "SUBMIT" at bounding box center [587, 470] width 45 height 22
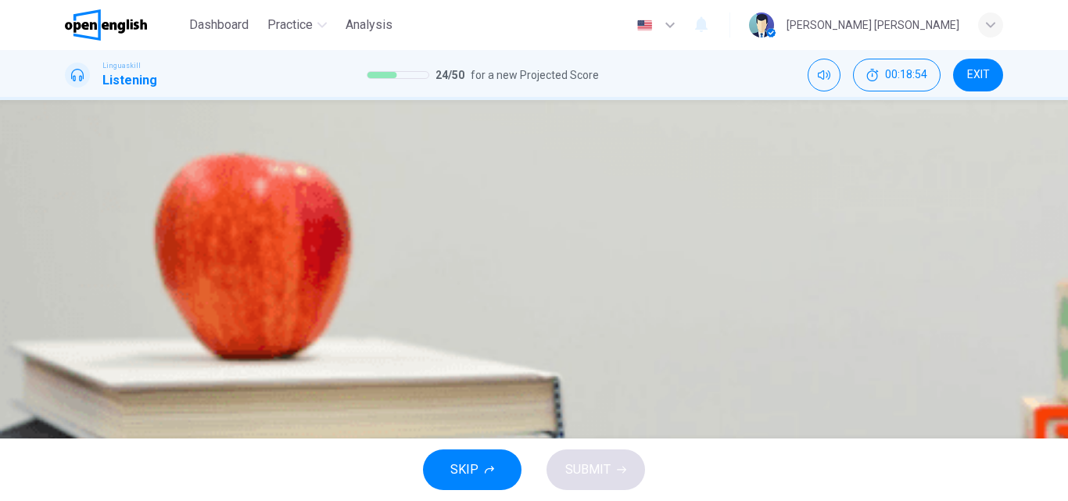
scroll to position [78, 0]
drag, startPoint x: 565, startPoint y: 244, endPoint x: 611, endPoint y: 303, distance: 74.1
click at [611, 303] on div "Question 25 What is the main focus of Chef [PERSON_NAME]'s talk? A Health benef…" at bounding box center [534, 278] width 938 height 235
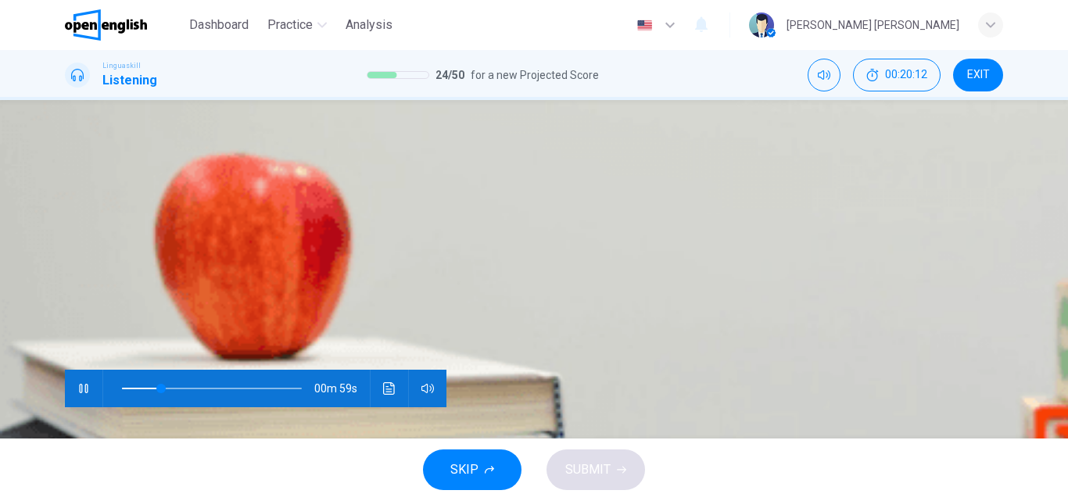
scroll to position [210, 0]
click at [379, 102] on button "A A mix of elements of Asian culture with Western cooking techniques" at bounding box center [222, 89] width 314 height 27
click at [384, 148] on span "Quinoa and amaranth" at bounding box center [333, 142] width 101 height 12
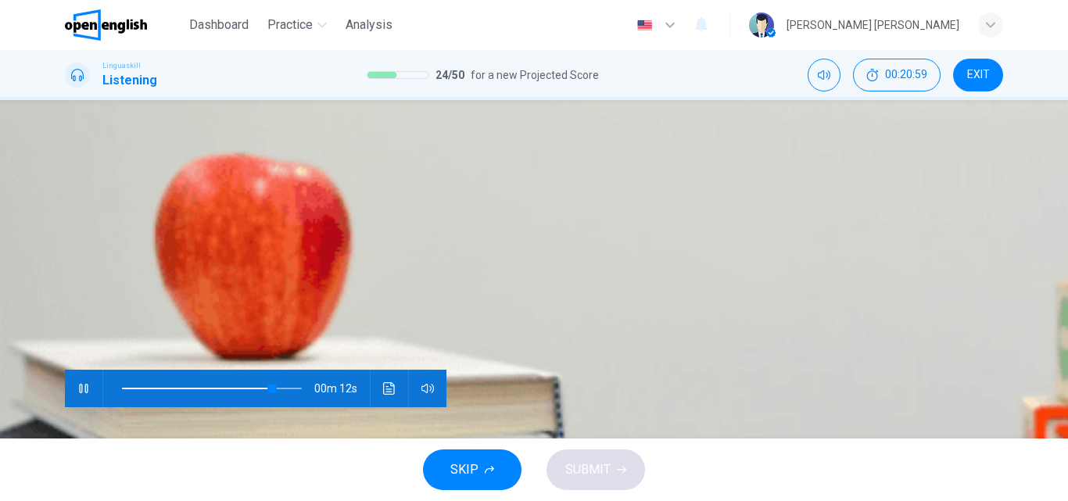
click at [319, 177] on button "B To avoid cultural appropriation" at bounding box center [248, 183] width 142 height 27
click at [628, 242] on span "Continued combining with global flavors and techniques" at bounding box center [499, 236] width 257 height 12
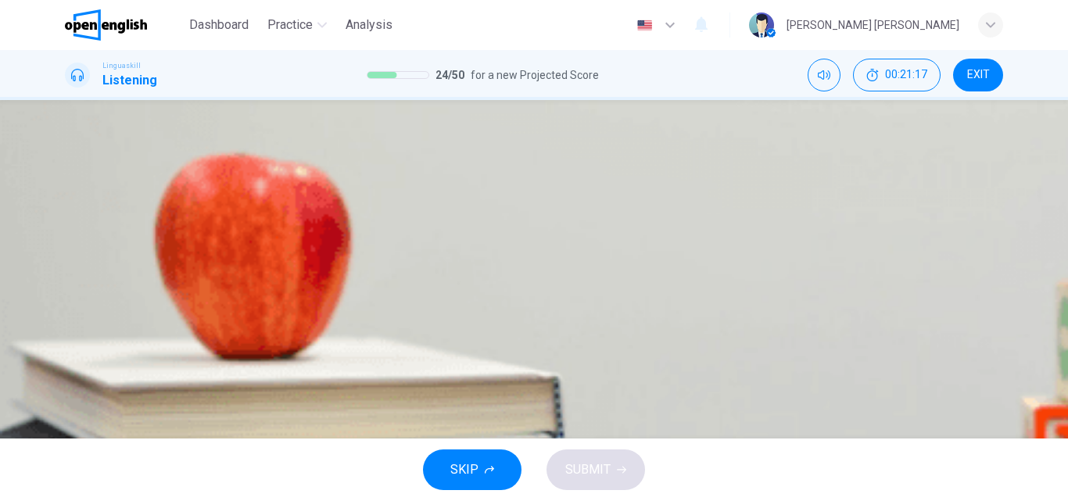
scroll to position [56, 0]
click at [429, 181] on span "Influence of global cuisine on modern cooking" at bounding box center [323, 176] width 211 height 12
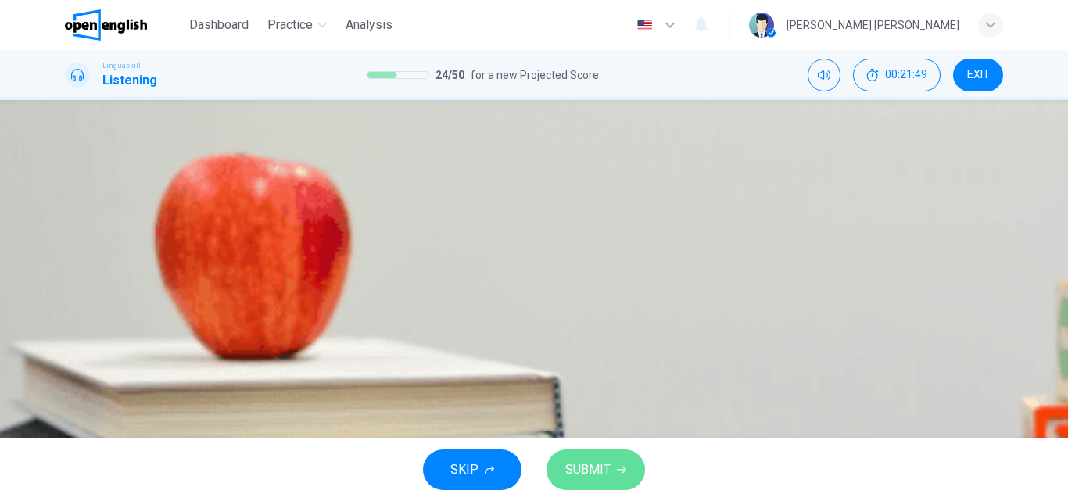
click at [618, 471] on icon "button" at bounding box center [621, 469] width 9 height 9
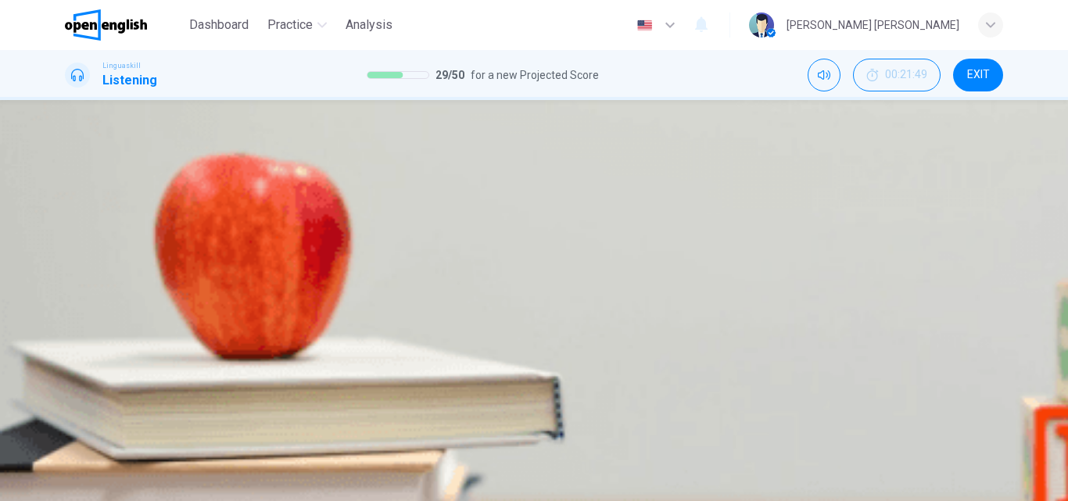
type input "**"
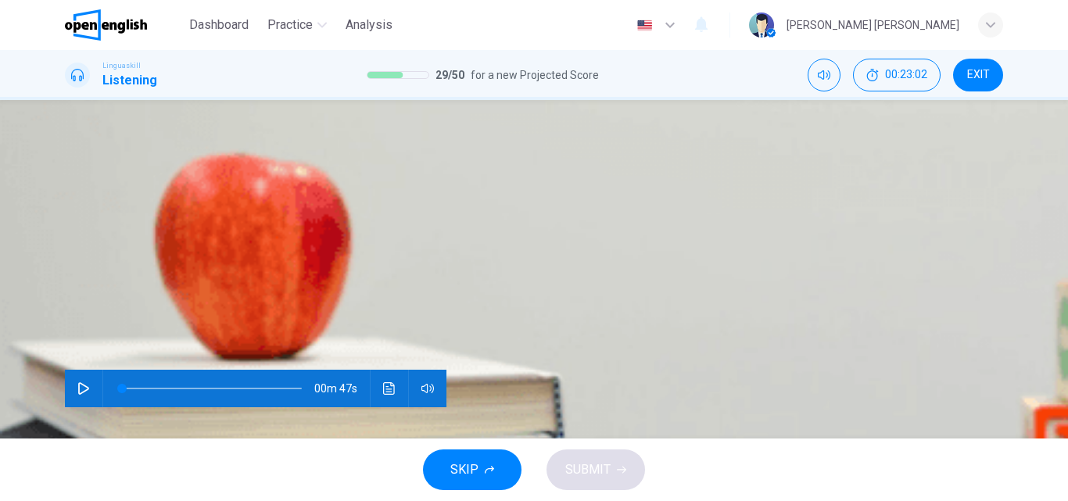
scroll to position [89, 0]
drag, startPoint x: 1059, startPoint y: 274, endPoint x: 1056, endPoint y: 238, distance: 36.0
click at [1056, 238] on div "Question 30 - 34 For these questions, choose the correct answer. On a real test…" at bounding box center [534, 269] width 1068 height 339
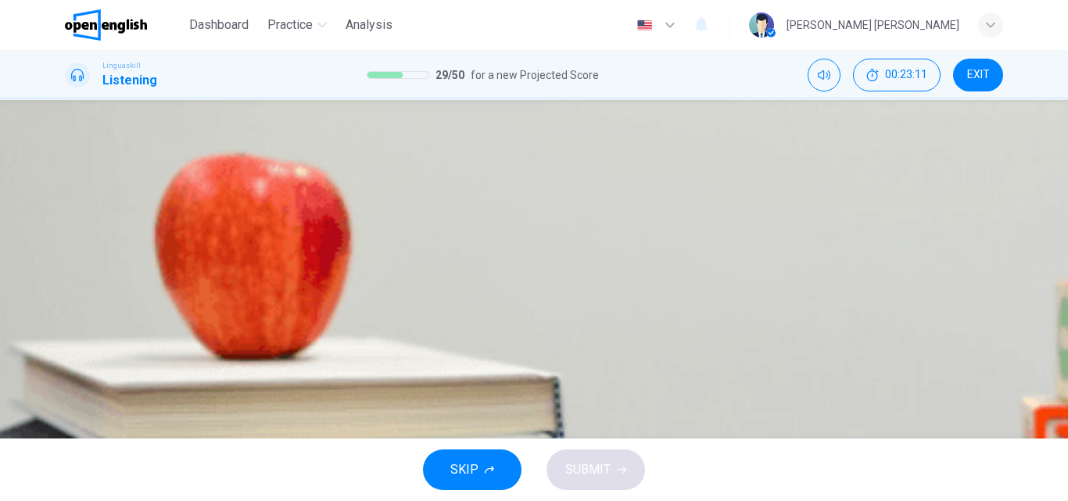
scroll to position [125, 0]
click at [409, 206] on span "The benefits of being bilingual" at bounding box center [340, 201] width 138 height 12
click at [235, 300] on span "More job opportunities" at bounding box center [182, 295] width 103 height 12
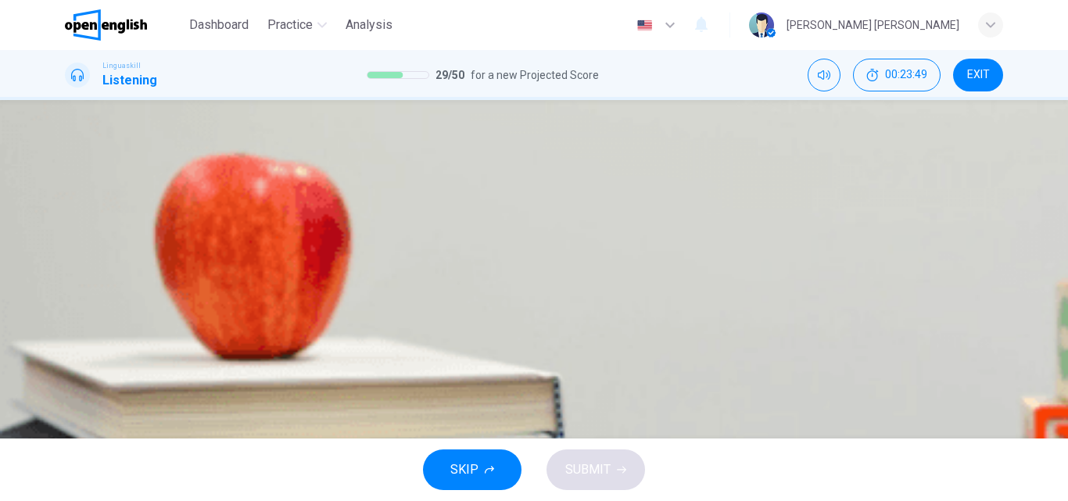
scroll to position [109, 0]
click at [201, 257] on span "Memory and problem-solving" at bounding box center [133, 263] width 134 height 12
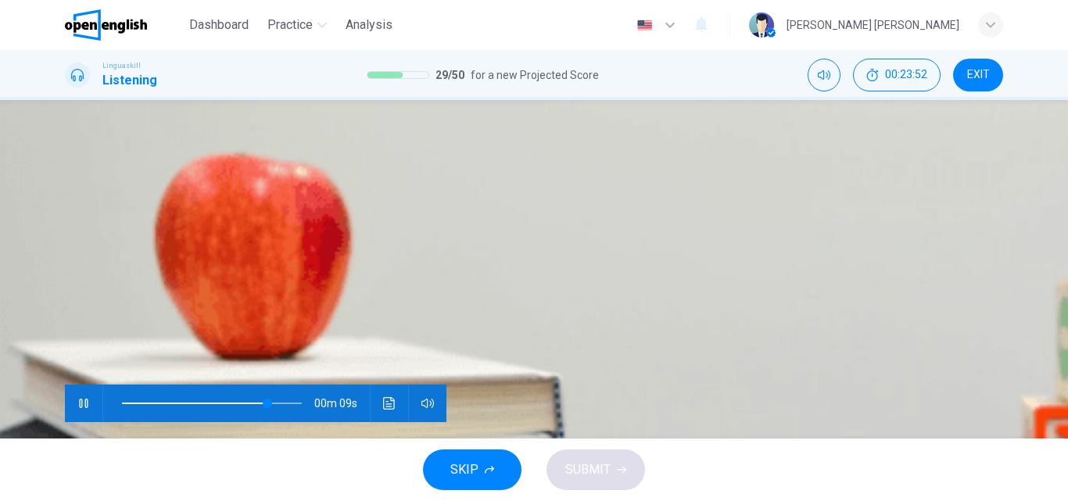
scroll to position [266, 0]
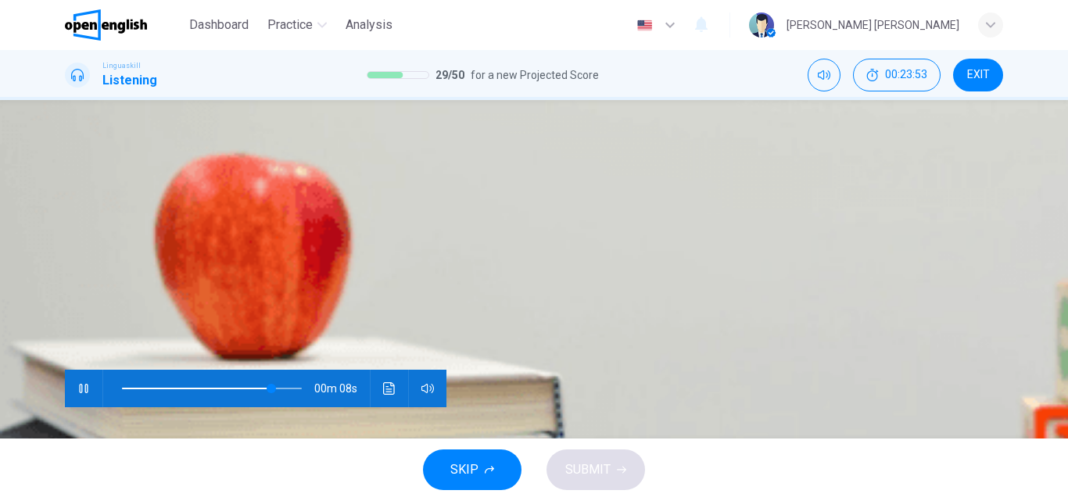
click at [496, 223] on span "It delays the onset of dementia" at bounding box center [424, 217] width 142 height 12
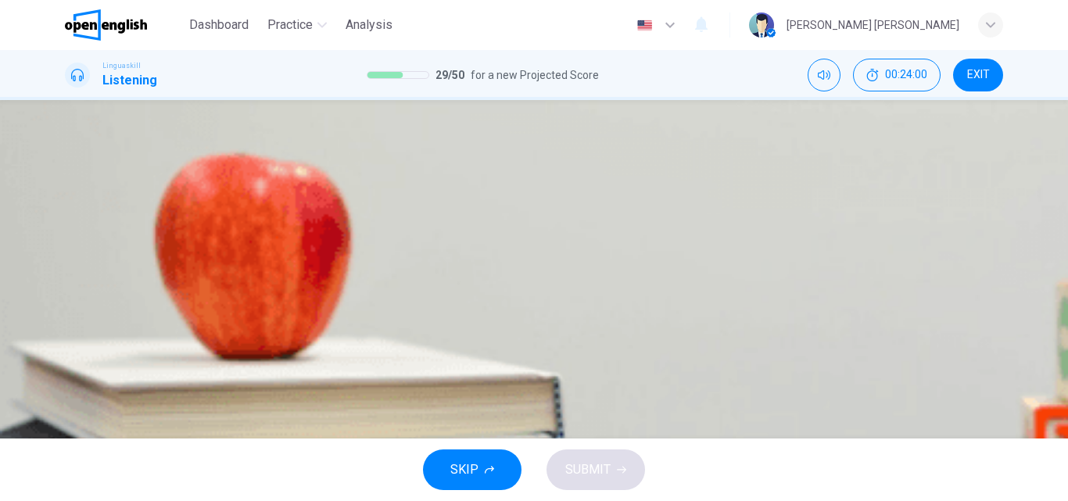
scroll to position [78, 0]
click at [170, 255] on button "A Personal relationships" at bounding box center [118, 241] width 106 height 27
click at [335, 255] on button "C Physical health" at bounding box center [297, 241] width 73 height 27
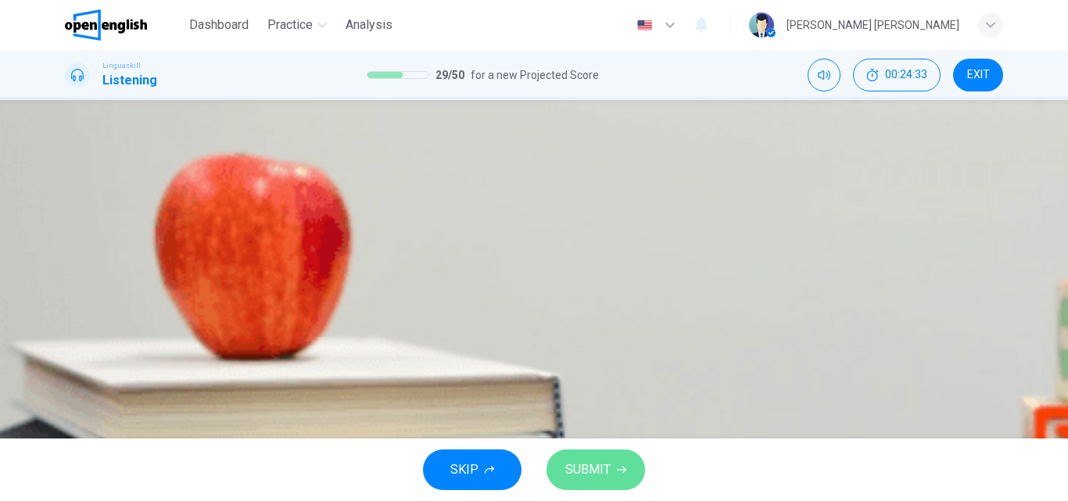
click at [577, 478] on span "SUBMIT" at bounding box center [587, 470] width 45 height 22
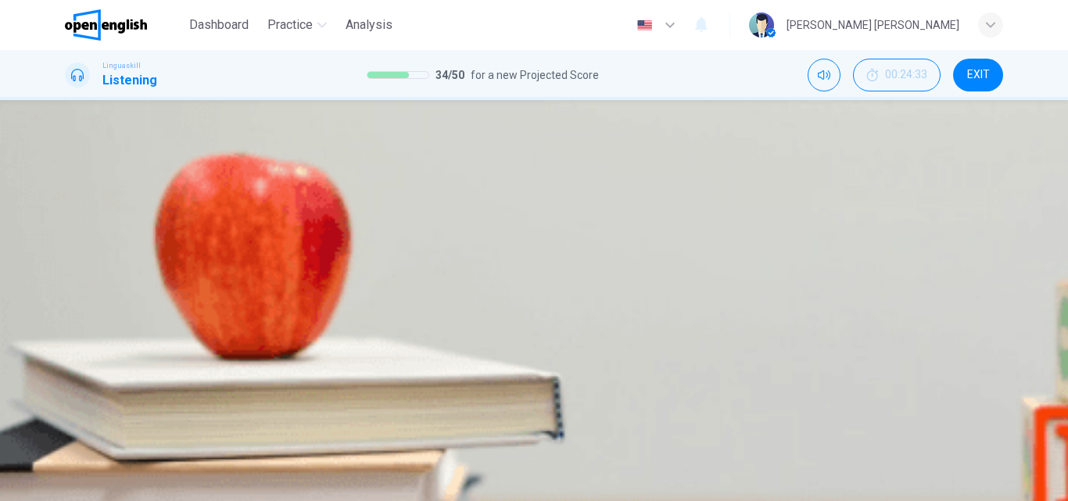
type input "**"
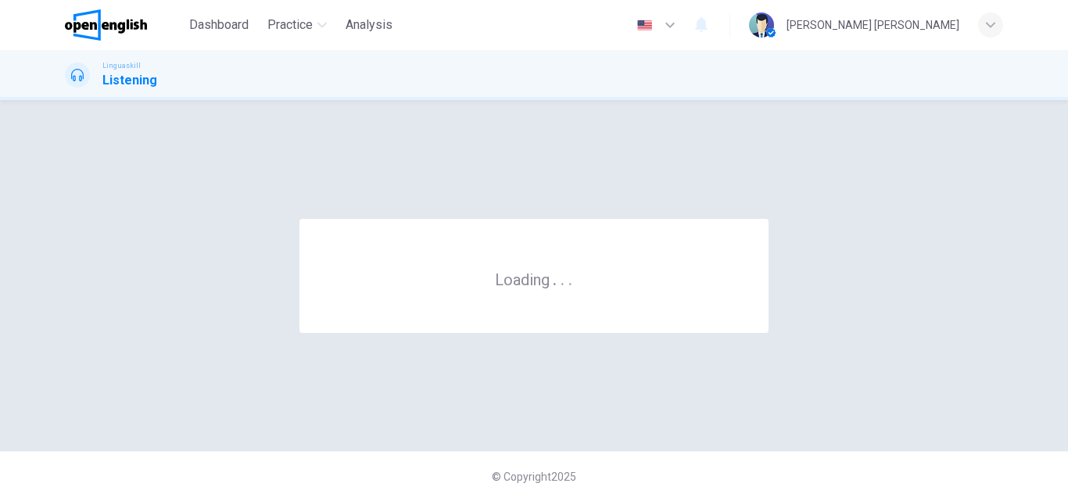
scroll to position [0, 0]
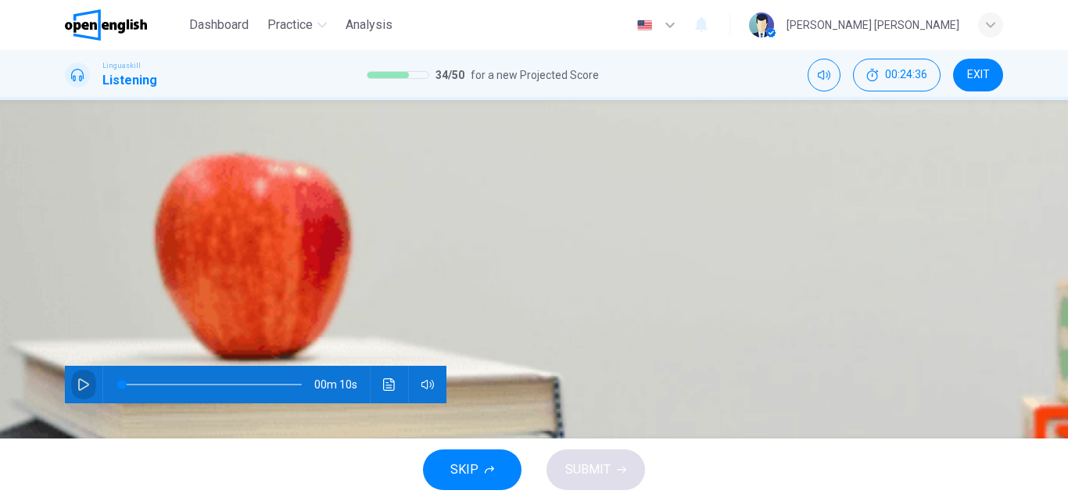
click at [85, 366] on button "button" at bounding box center [83, 385] width 25 height 38
click at [99, 229] on span "A book" at bounding box center [82, 232] width 32 height 12
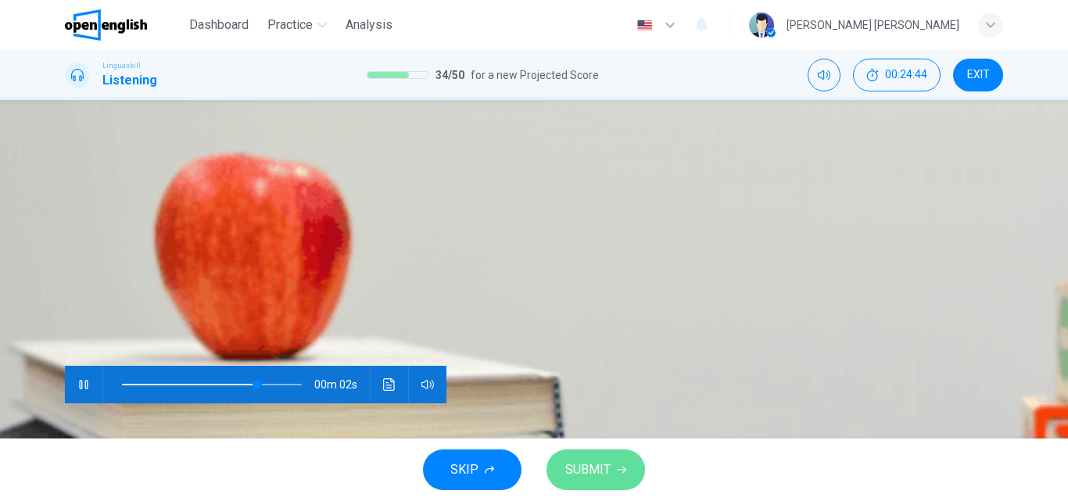
click at [605, 466] on span "SUBMIT" at bounding box center [587, 470] width 45 height 22
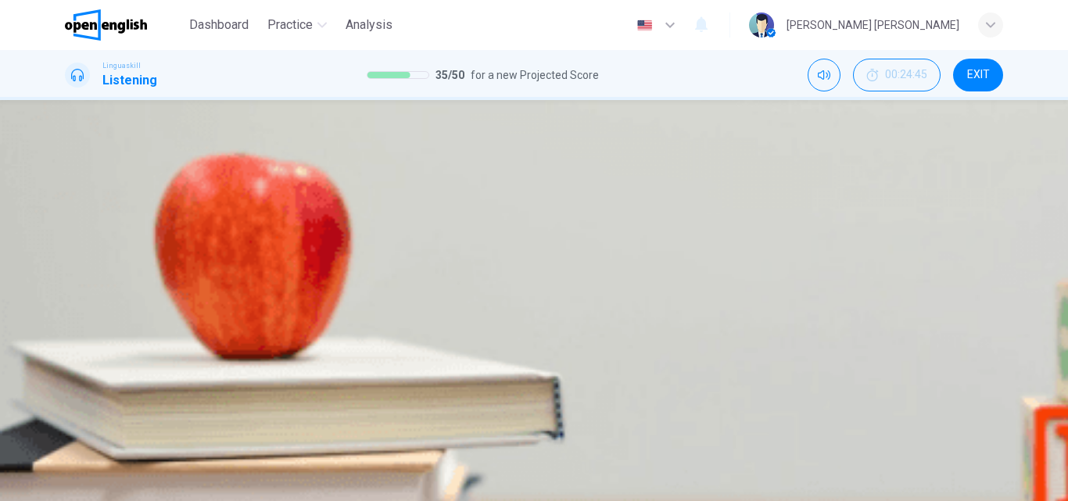
type input "*"
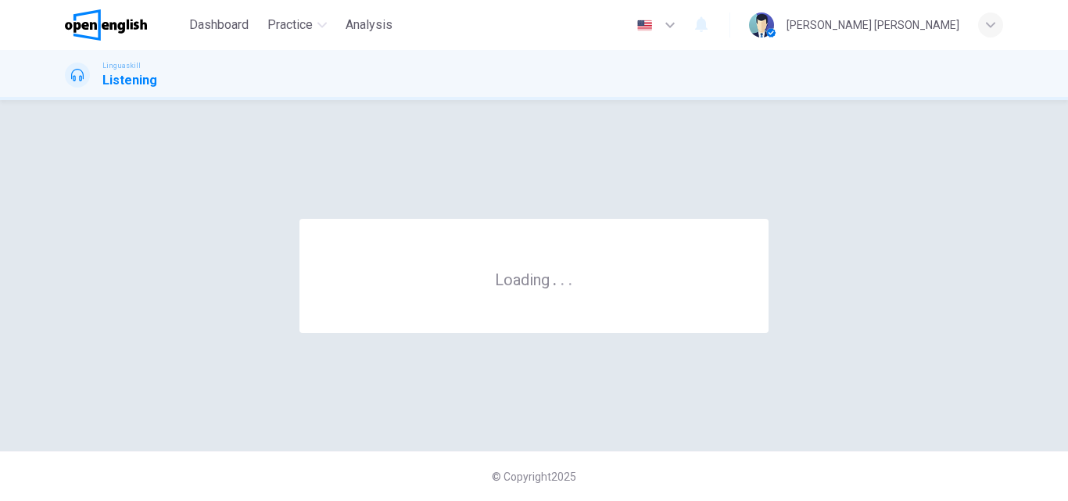
scroll to position [0, 0]
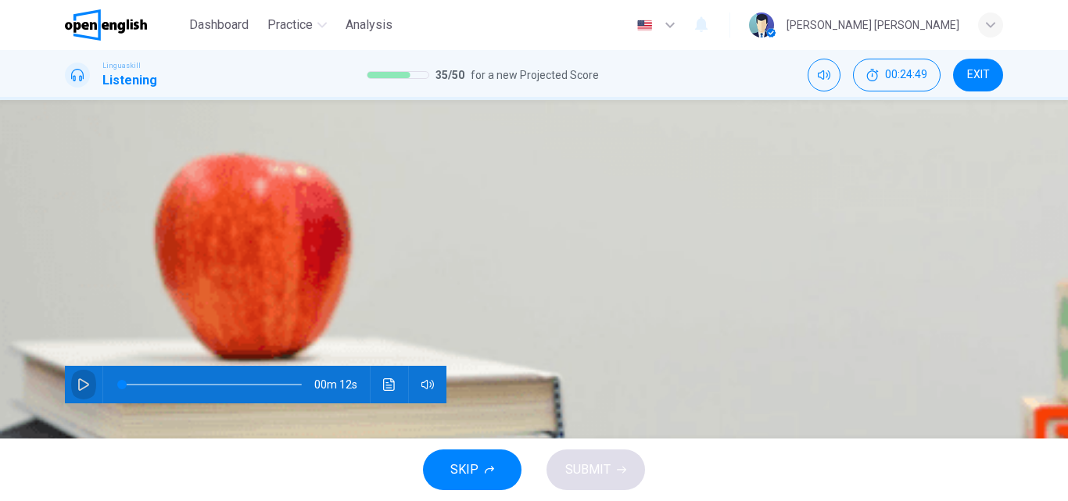
click at [86, 366] on button "button" at bounding box center [83, 385] width 25 height 38
click at [266, 239] on button "B Go hiking in the mountains" at bounding box center [202, 226] width 127 height 27
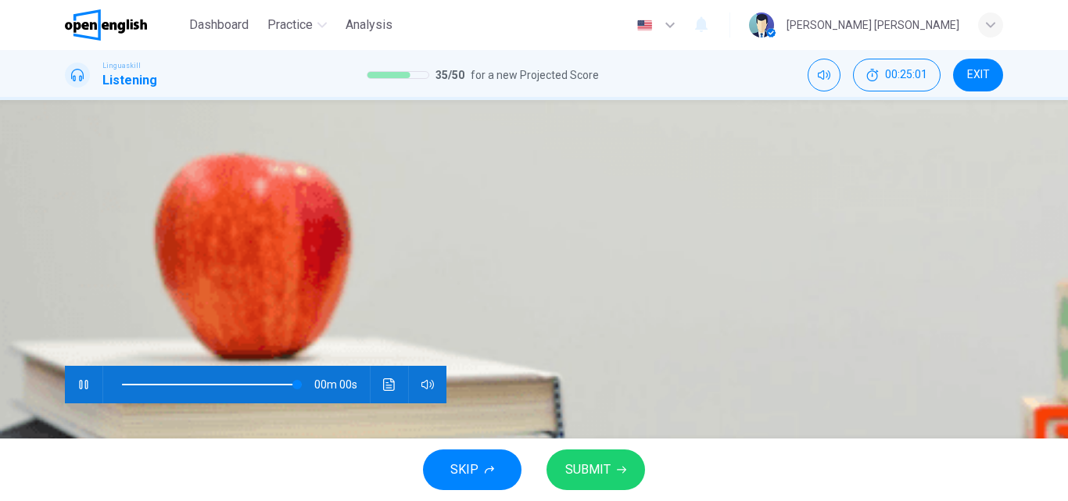
type input "*"
click at [571, 475] on span "SUBMIT" at bounding box center [587, 470] width 45 height 22
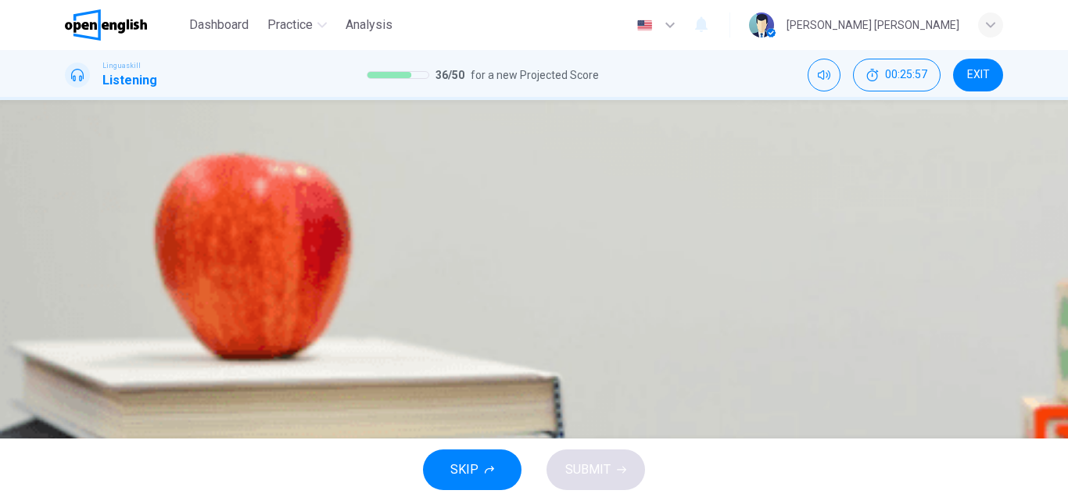
scroll to position [0, 0]
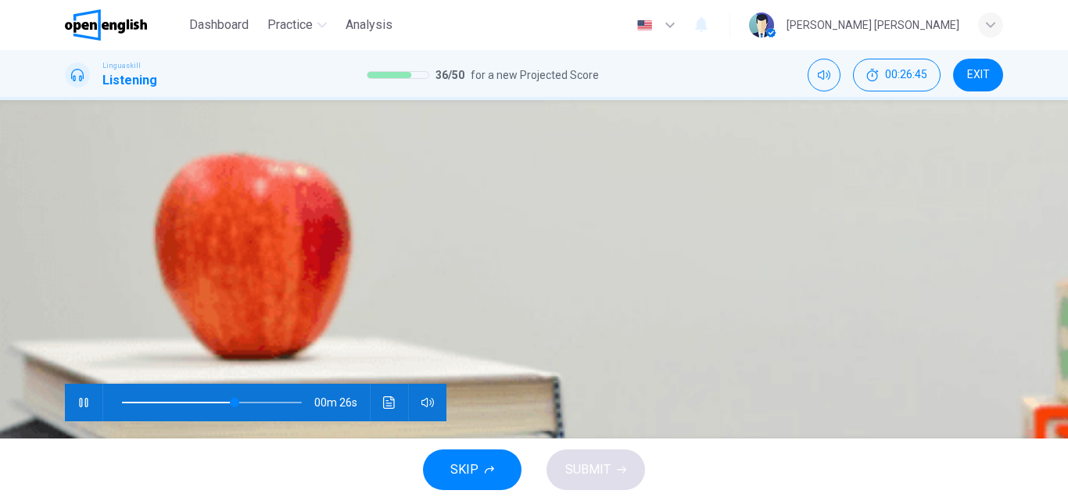
scroll to position [267, 0]
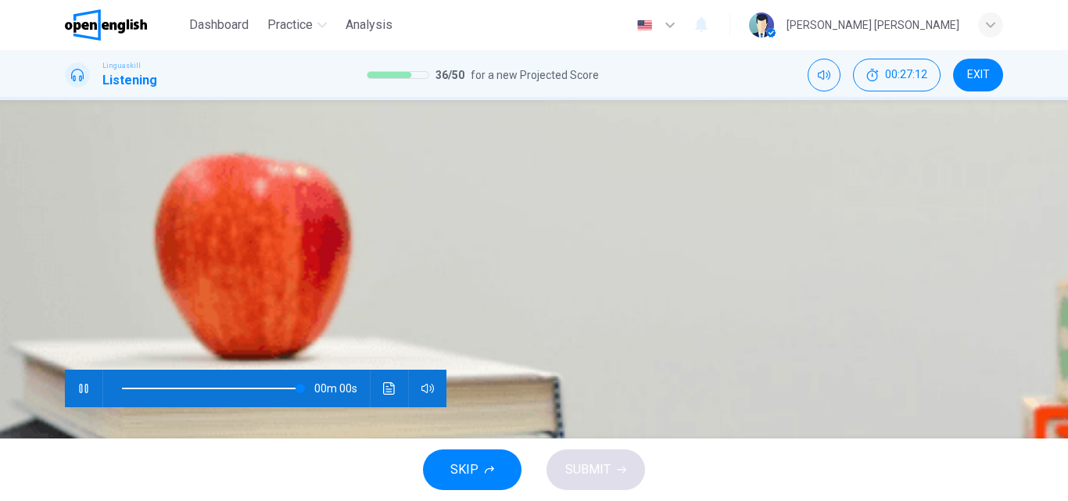
type input "*"
